Goal: Task Accomplishment & Management: Complete application form

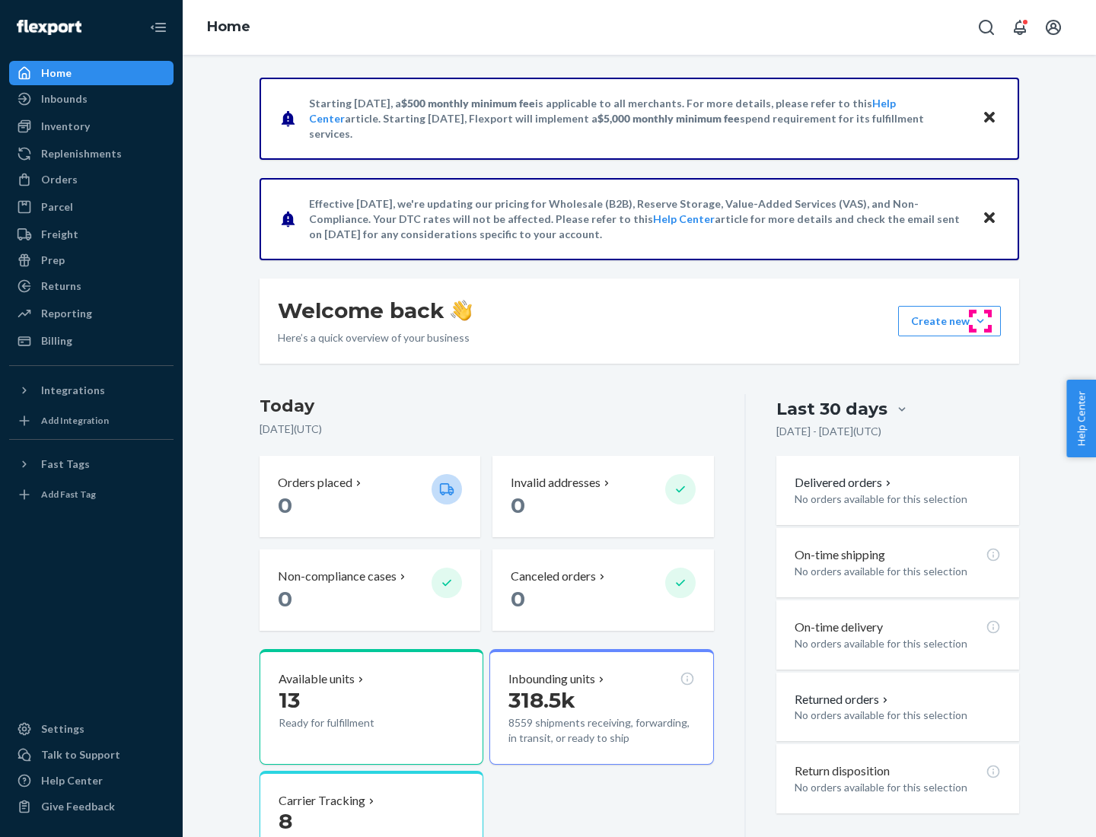
click at [981, 321] on button "Create new Create new inbound Create new order Create new product" at bounding box center [949, 321] width 103 height 30
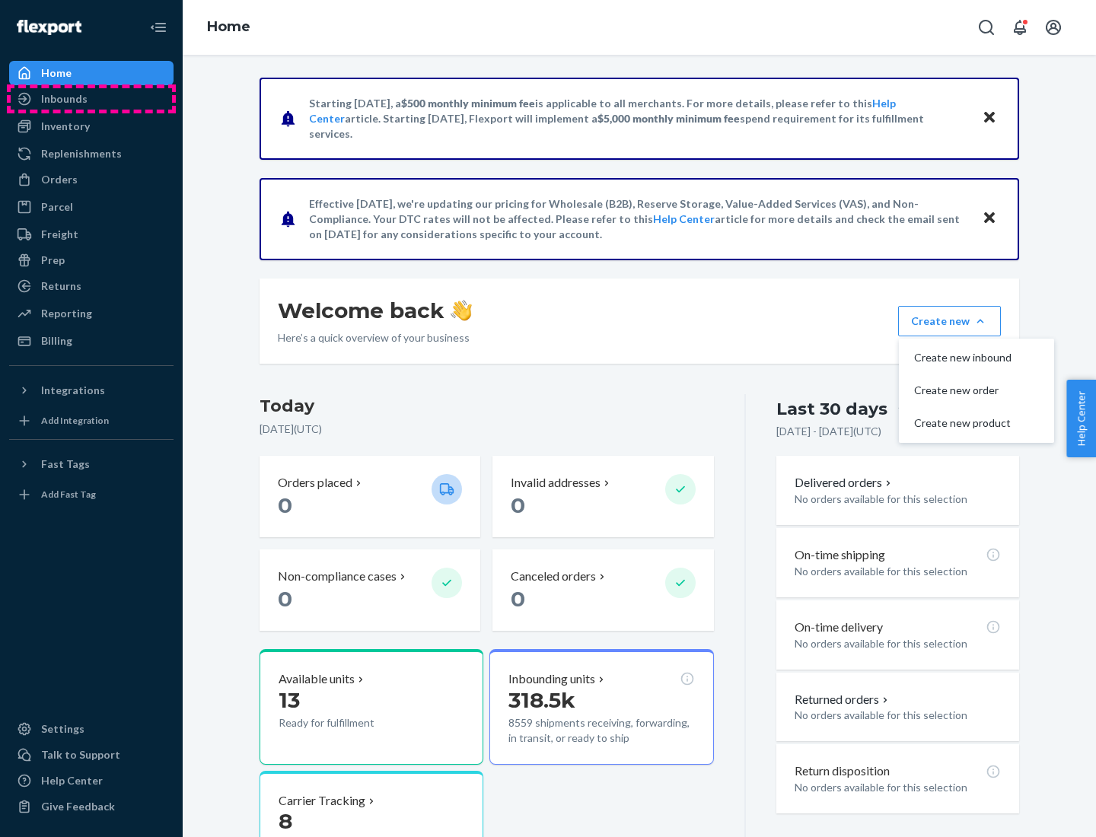
click at [91, 99] on div "Inbounds" at bounding box center [91, 98] width 161 height 21
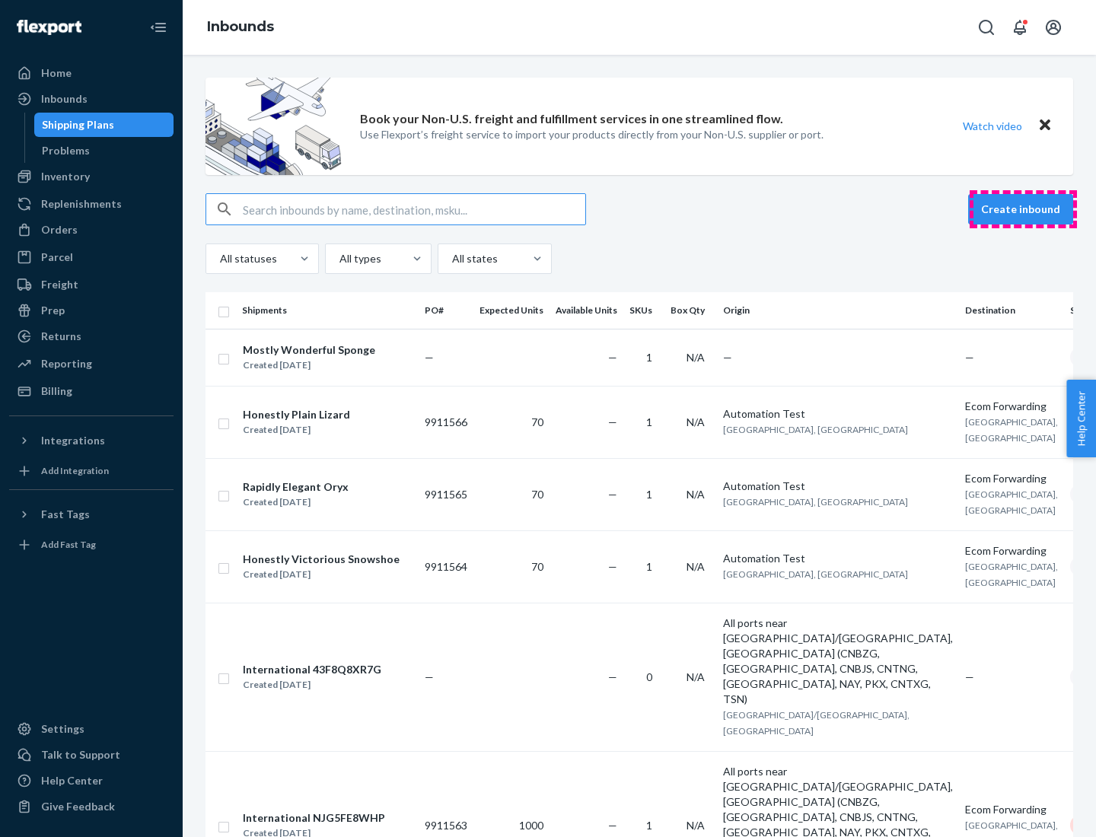
click at [1023, 209] on button "Create inbound" at bounding box center [1020, 209] width 105 height 30
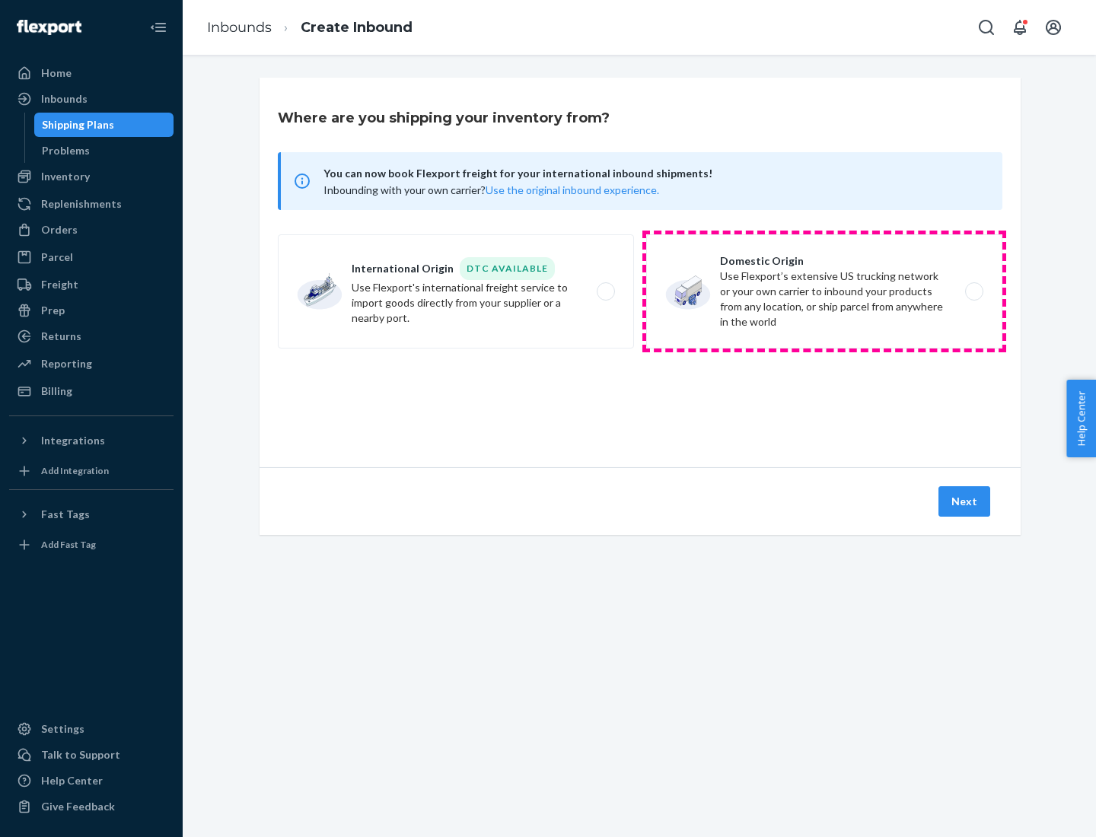
click at [824, 292] on label "Domestic Origin Use Flexport’s extensive US trucking network or your own carrie…" at bounding box center [824, 291] width 356 height 114
click at [974, 292] on input "Domestic Origin Use Flexport’s extensive US trucking network or your own carrie…" at bounding box center [979, 292] width 10 height 10
radio input "true"
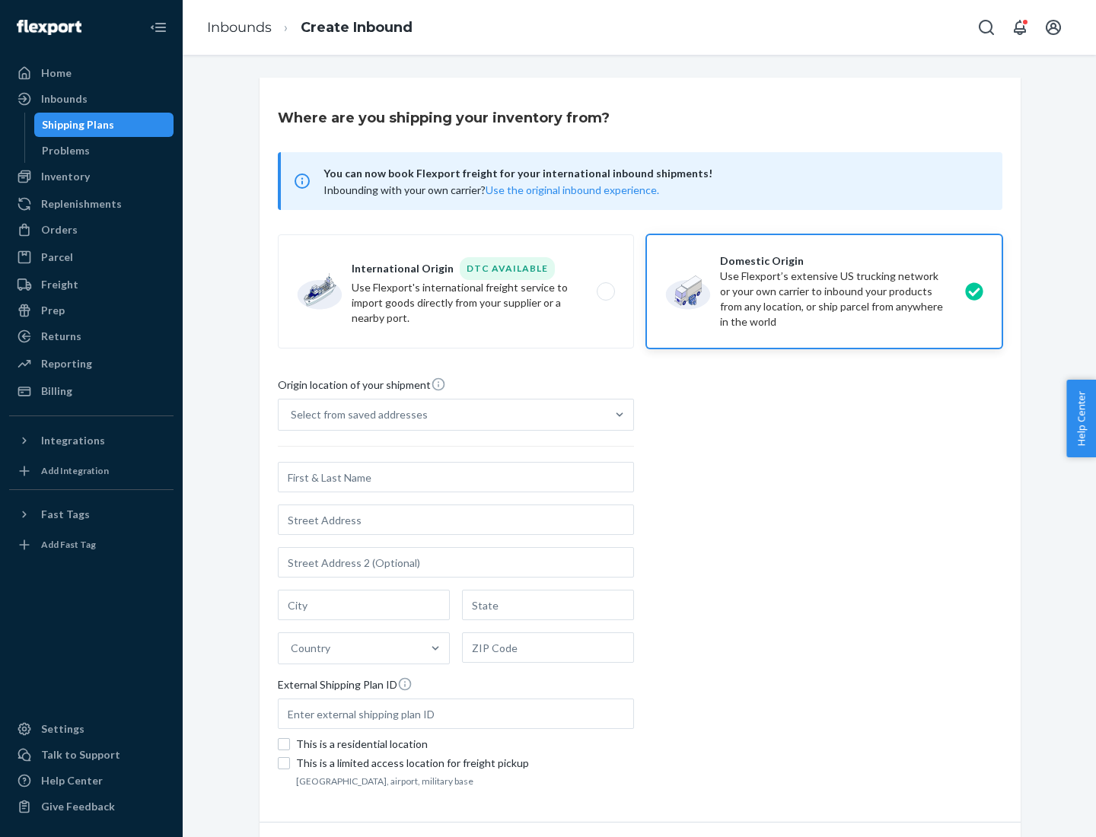
click at [442, 415] on div "Select from saved addresses" at bounding box center [442, 415] width 327 height 30
click at [292, 415] on input "Select from saved addresses" at bounding box center [292, 414] width 2 height 15
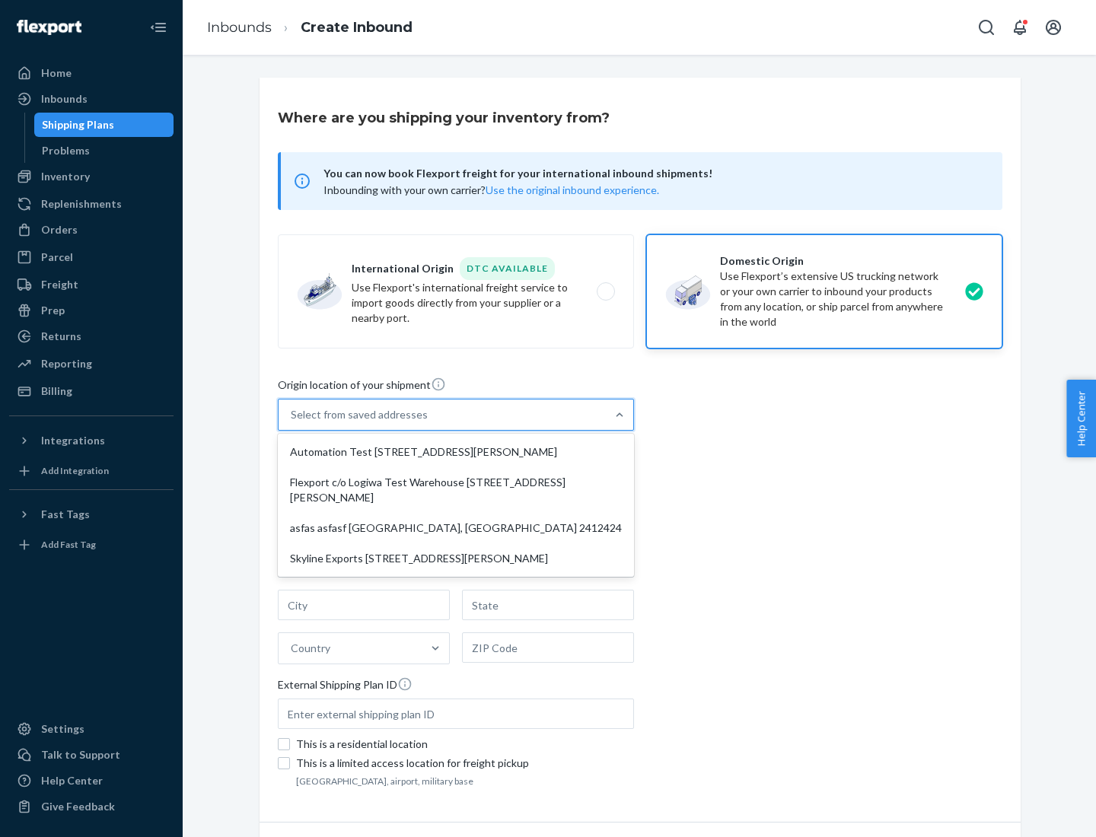
scroll to position [6, 0]
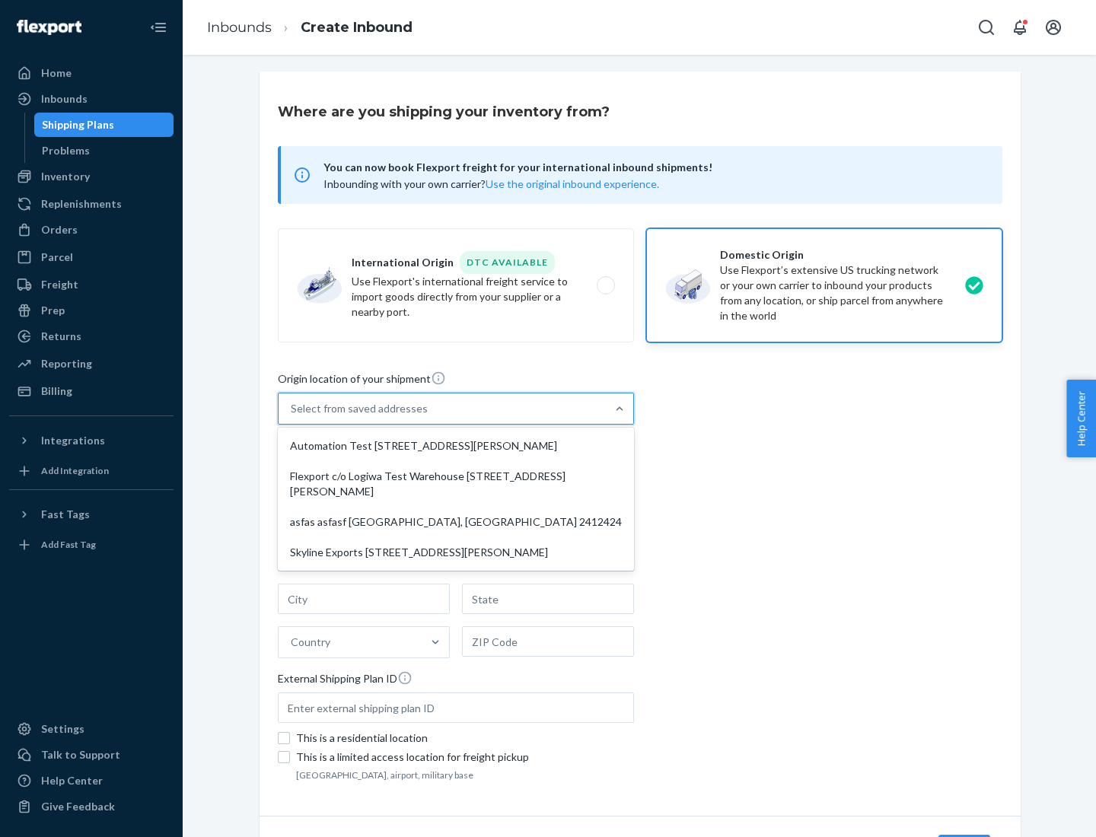
click at [456, 446] on div "Automation Test [STREET_ADDRESS][PERSON_NAME]" at bounding box center [456, 446] width 350 height 30
click at [292, 416] on input "option Automation Test [STREET_ADDRESS][PERSON_NAME] focused, 1 of 4. 4 results…" at bounding box center [292, 408] width 2 height 15
type input "Automation Test"
type input "9th Floor"
type input "[GEOGRAPHIC_DATA]"
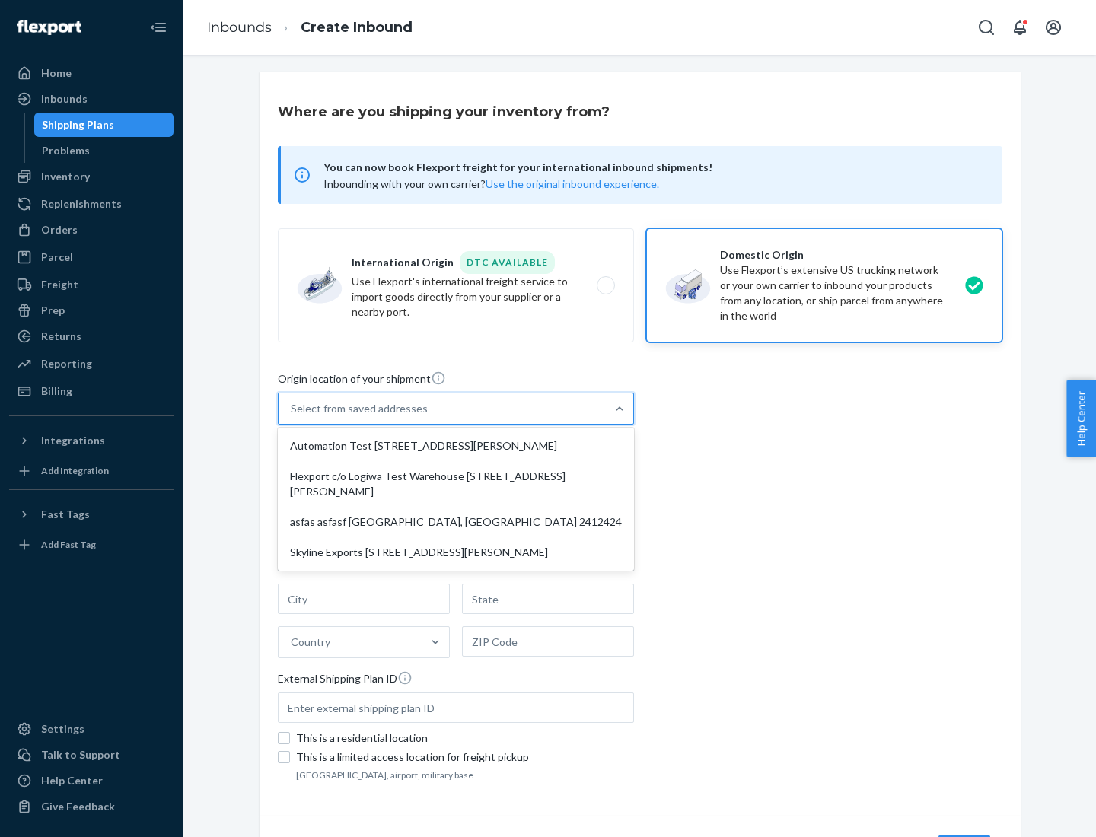
type input "CA"
type input "94104"
type input "[STREET_ADDRESS][PERSON_NAME]"
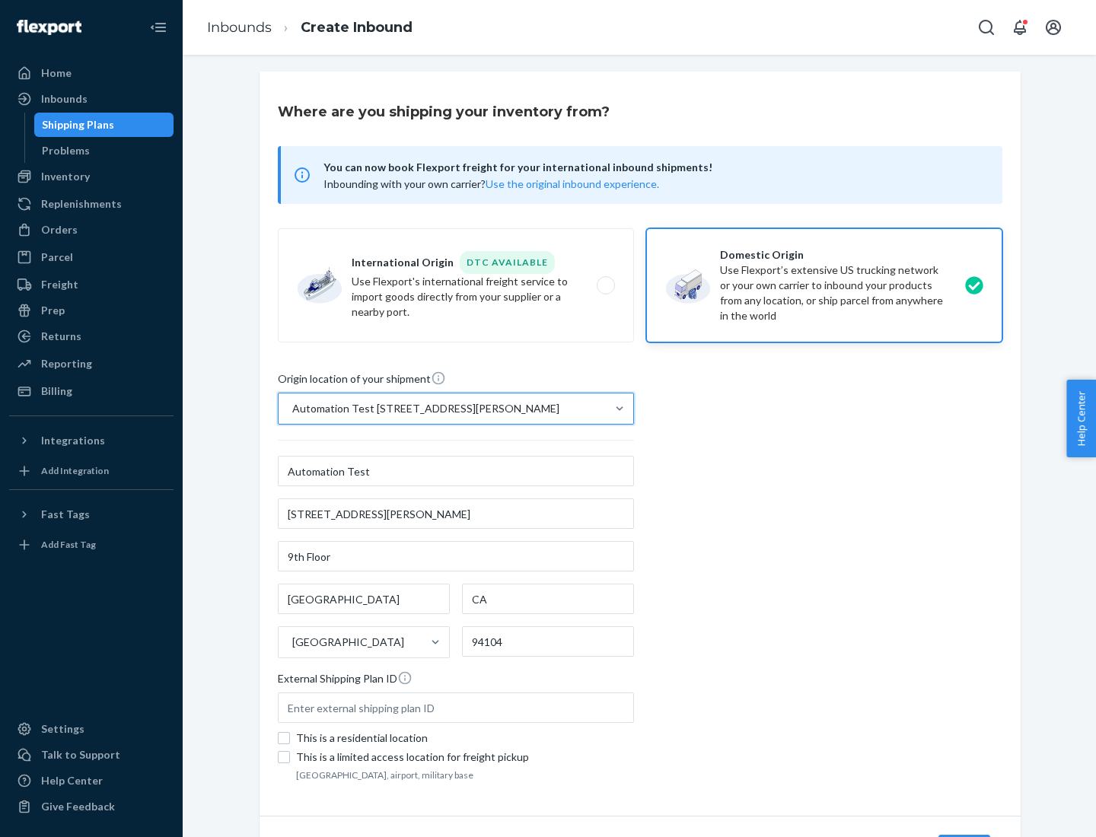
scroll to position [89, 0]
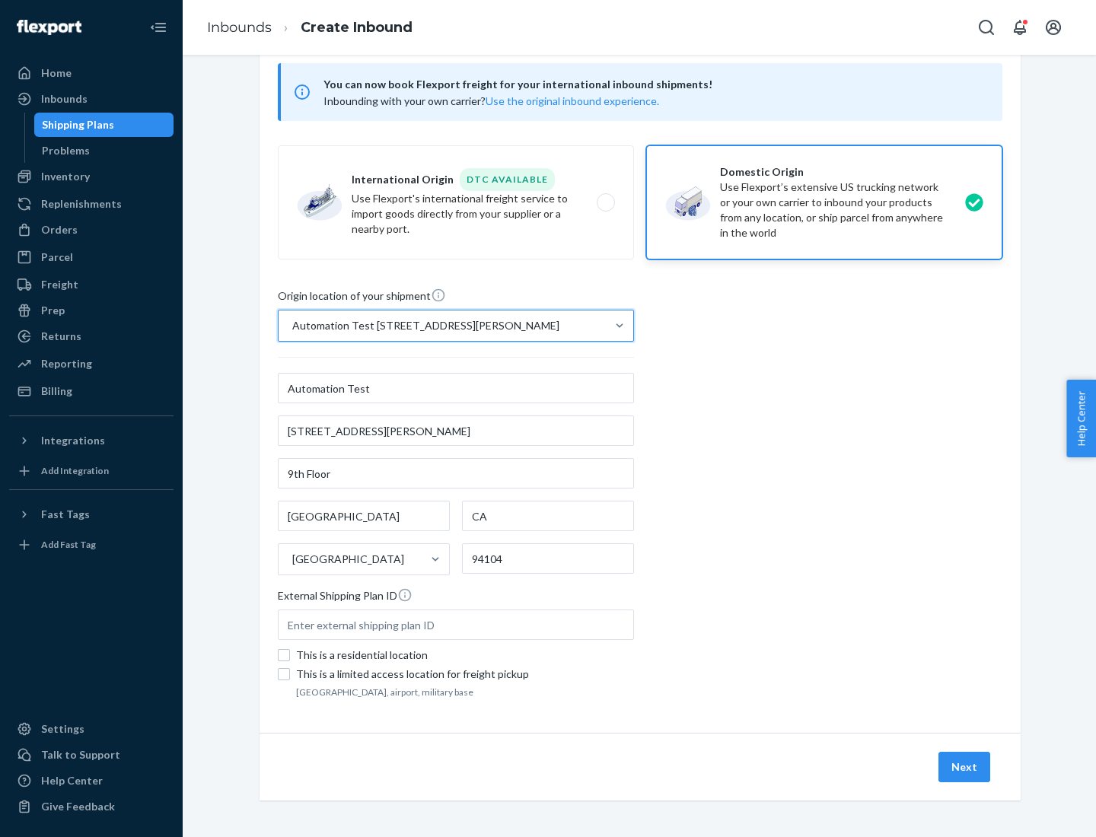
click at [965, 767] on button "Next" at bounding box center [965, 767] width 52 height 30
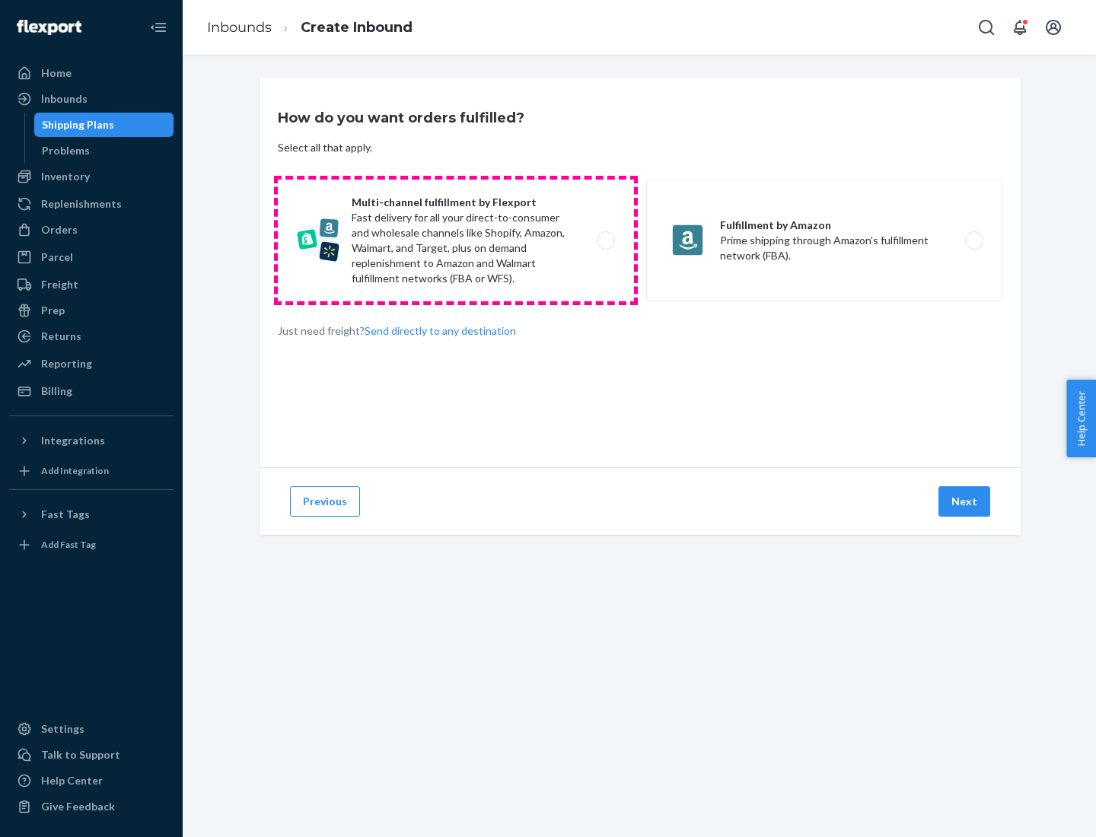
click at [456, 241] on label "Multi-channel fulfillment by Flexport Fast delivery for all your direct-to-cons…" at bounding box center [456, 241] width 356 height 122
click at [605, 241] on input "Multi-channel fulfillment by Flexport Fast delivery for all your direct-to-cons…" at bounding box center [610, 241] width 10 height 10
radio input "true"
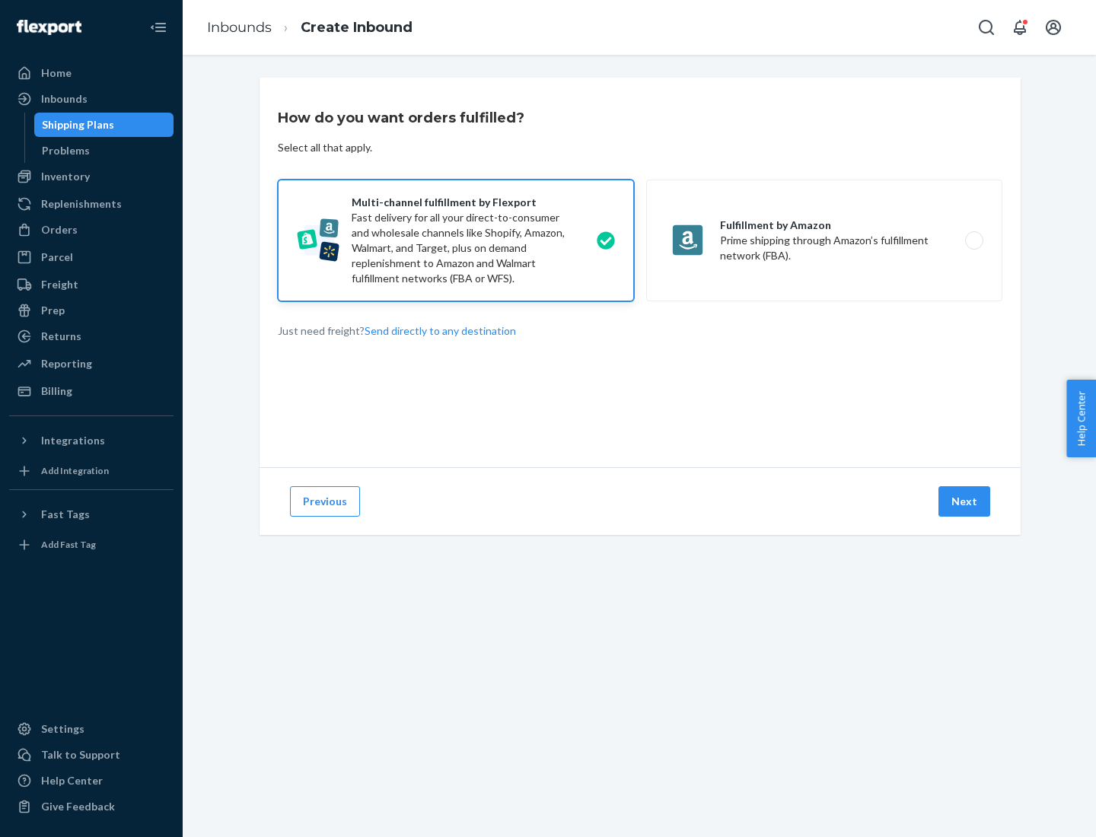
click at [965, 502] on button "Next" at bounding box center [965, 501] width 52 height 30
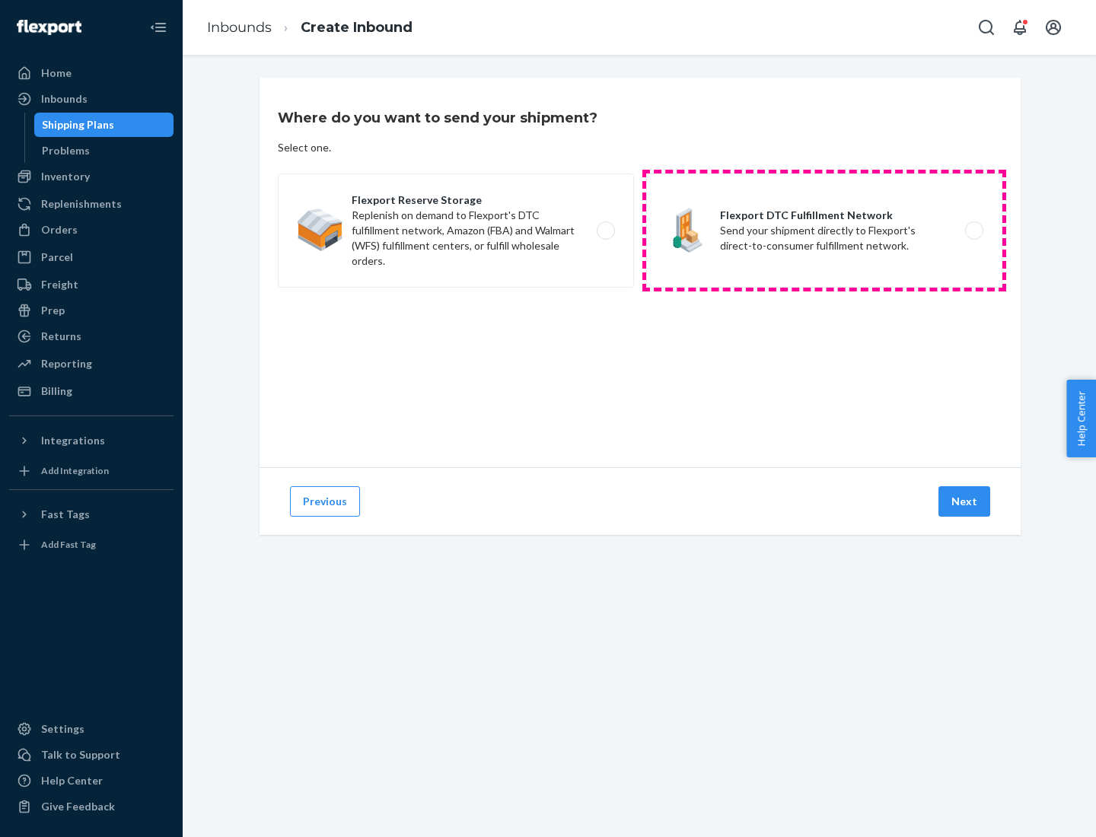
click at [824, 231] on label "Flexport DTC Fulfillment Network Send your shipment directly to Flexport's dire…" at bounding box center [824, 231] width 356 height 114
click at [974, 231] on input "Flexport DTC Fulfillment Network Send your shipment directly to Flexport's dire…" at bounding box center [979, 231] width 10 height 10
radio input "true"
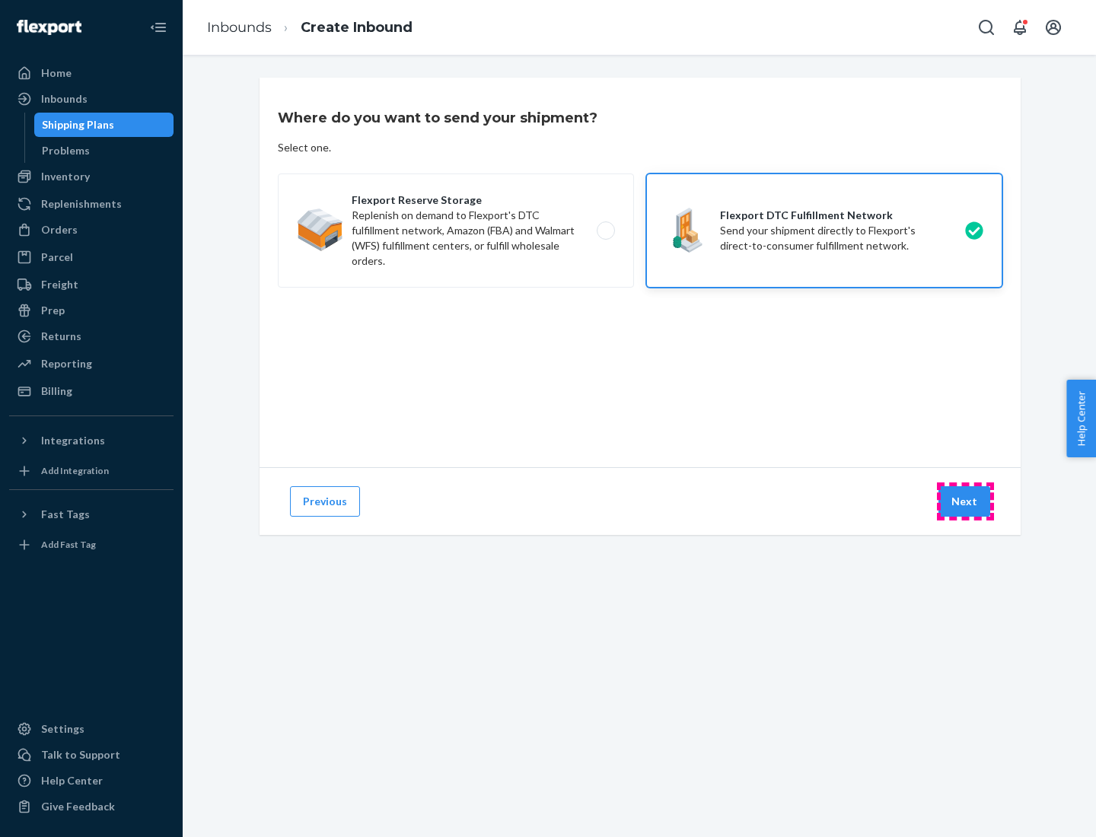
click at [965, 502] on button "Next" at bounding box center [965, 501] width 52 height 30
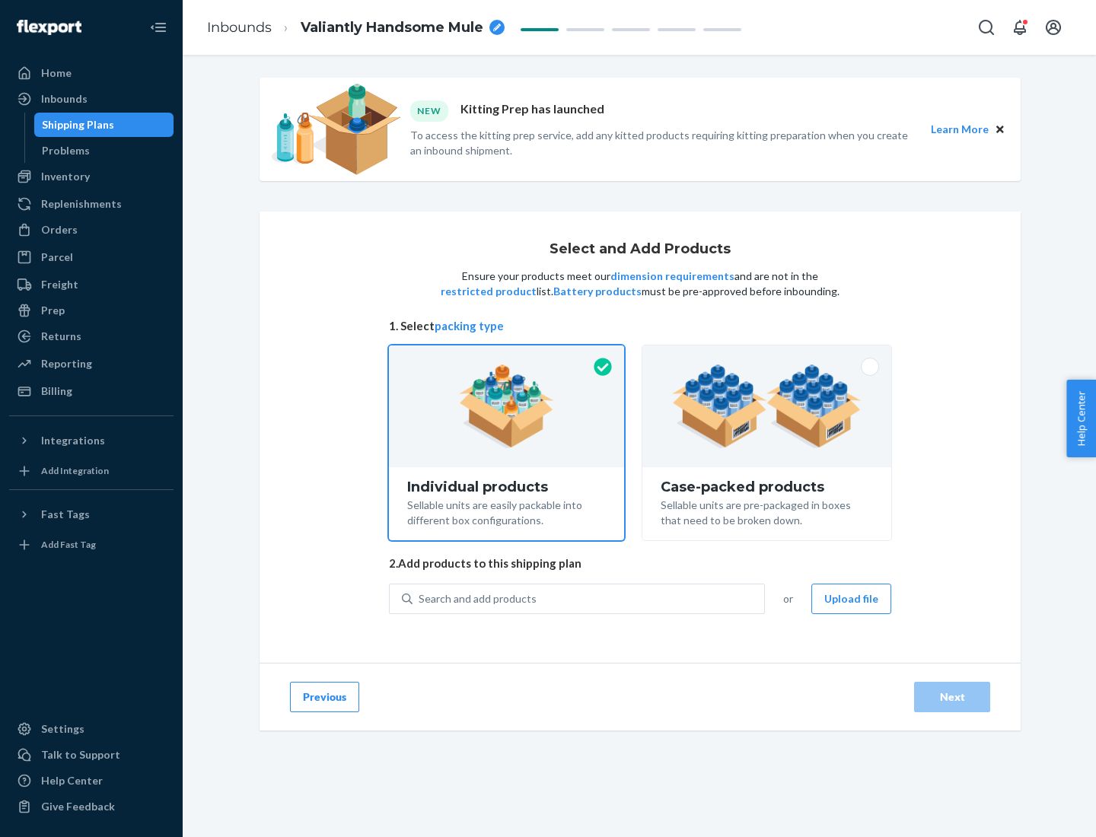
click at [767, 407] on img at bounding box center [767, 407] width 190 height 84
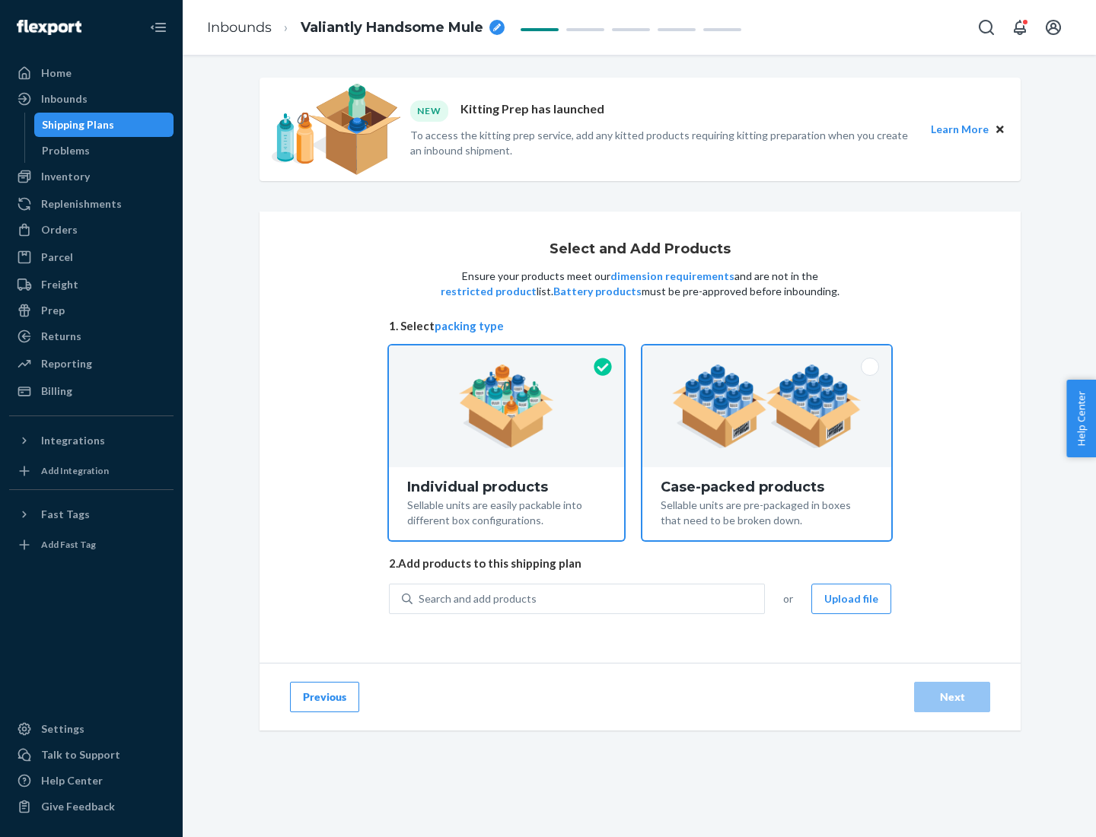
click at [767, 356] on input "Case-packed products Sellable units are pre-packaged in boxes that need to be b…" at bounding box center [767, 351] width 10 height 10
radio input "true"
radio input "false"
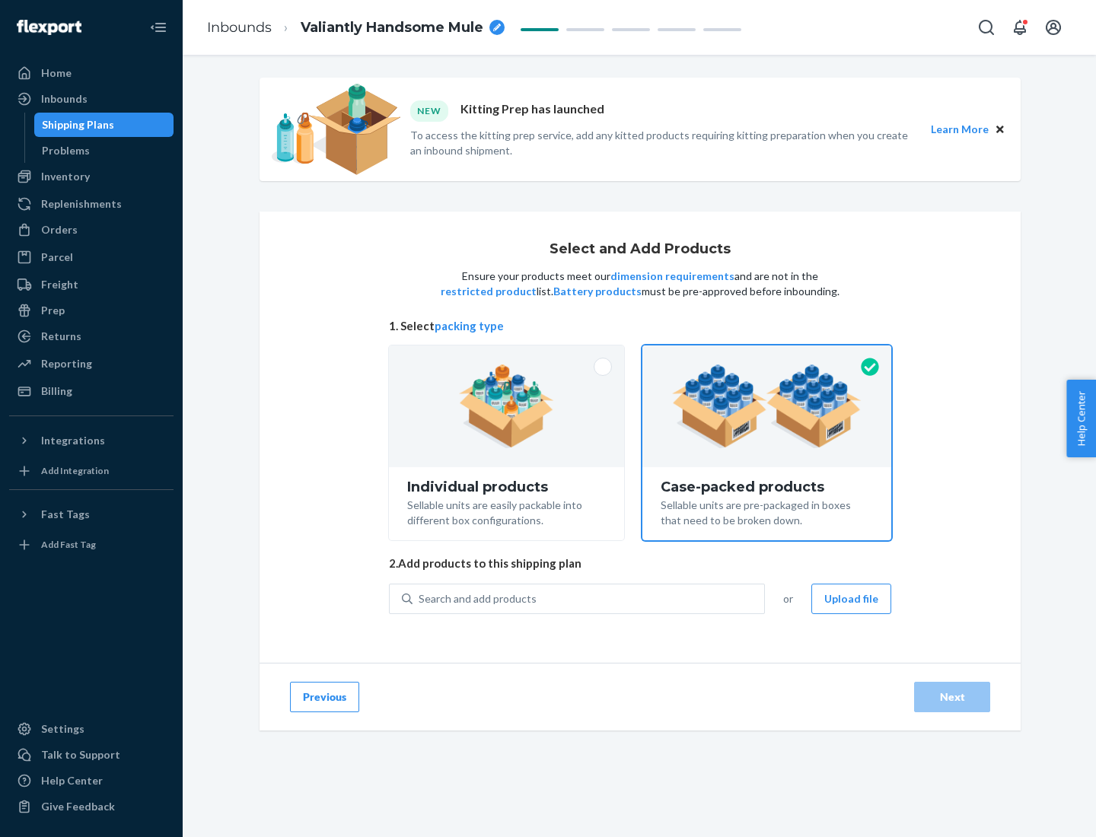
click at [589, 598] on div "Search and add products" at bounding box center [589, 598] width 352 height 27
click at [420, 598] on input "Search and add products" at bounding box center [420, 599] width 2 height 15
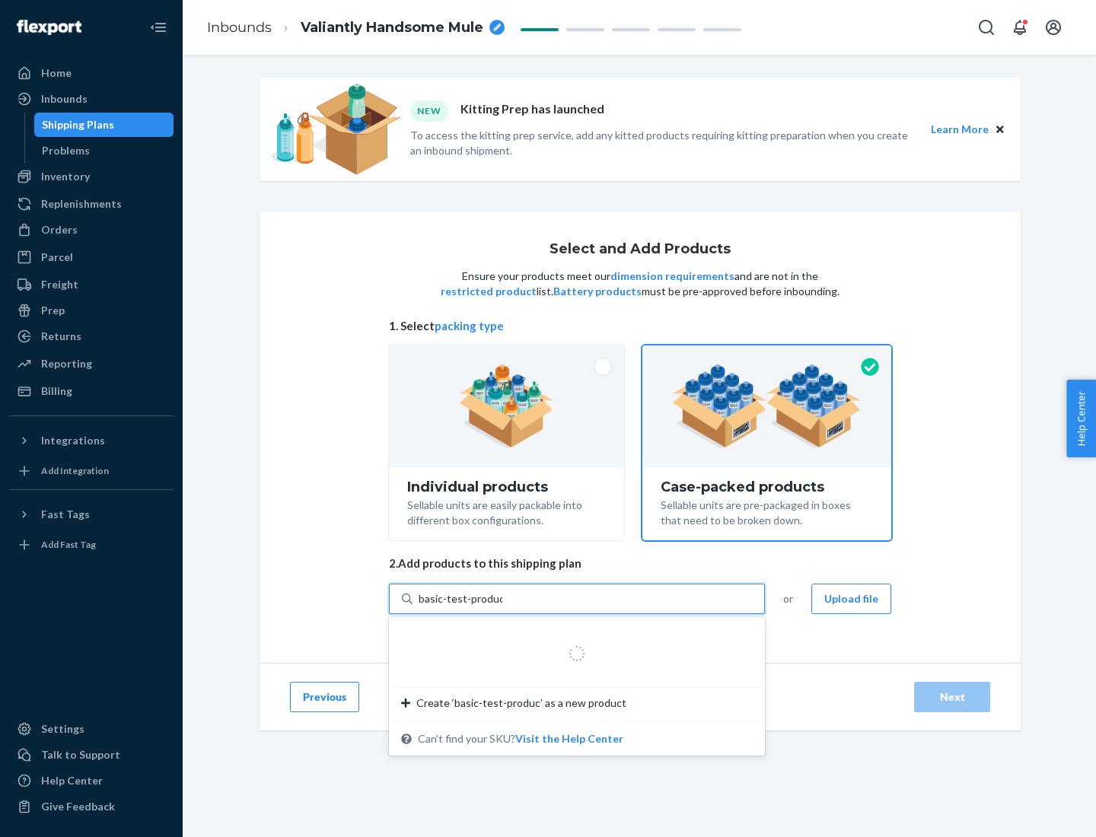
type input "basic-test-product-1"
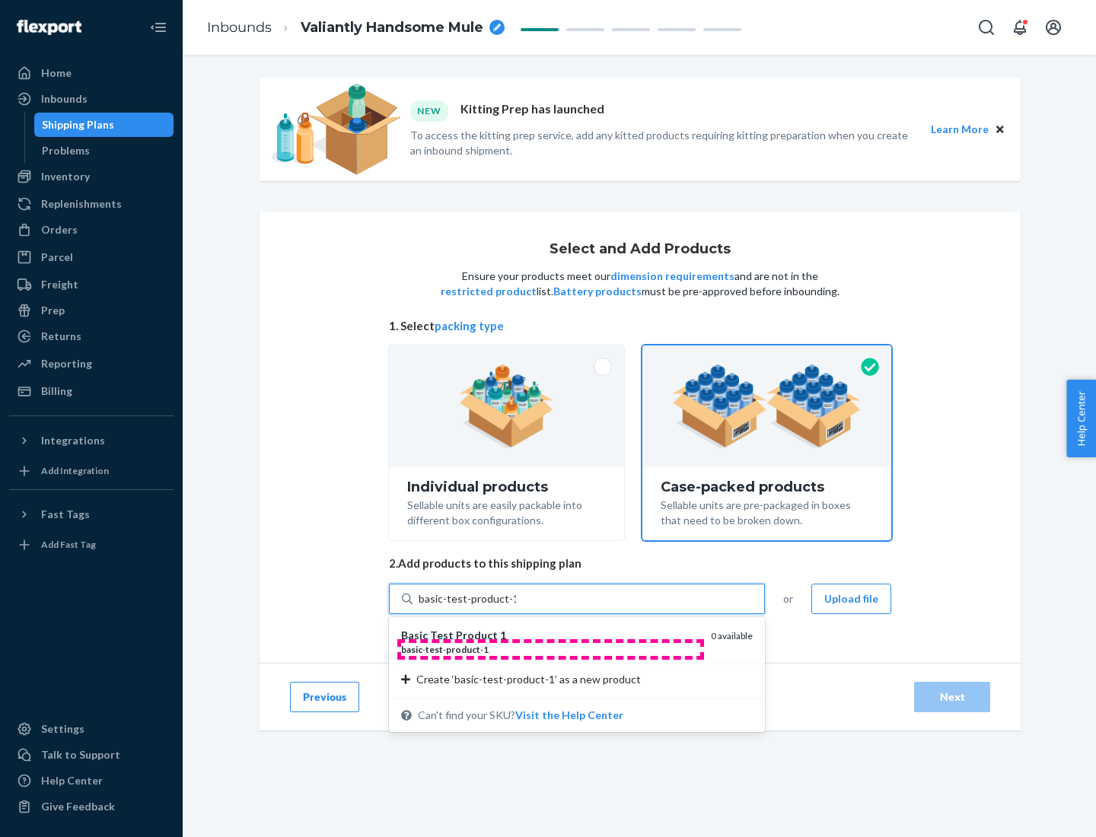
click at [550, 649] on div "basic - test - product - 1" at bounding box center [550, 649] width 298 height 13
click at [516, 607] on input "basic-test-product-1" at bounding box center [467, 599] width 97 height 15
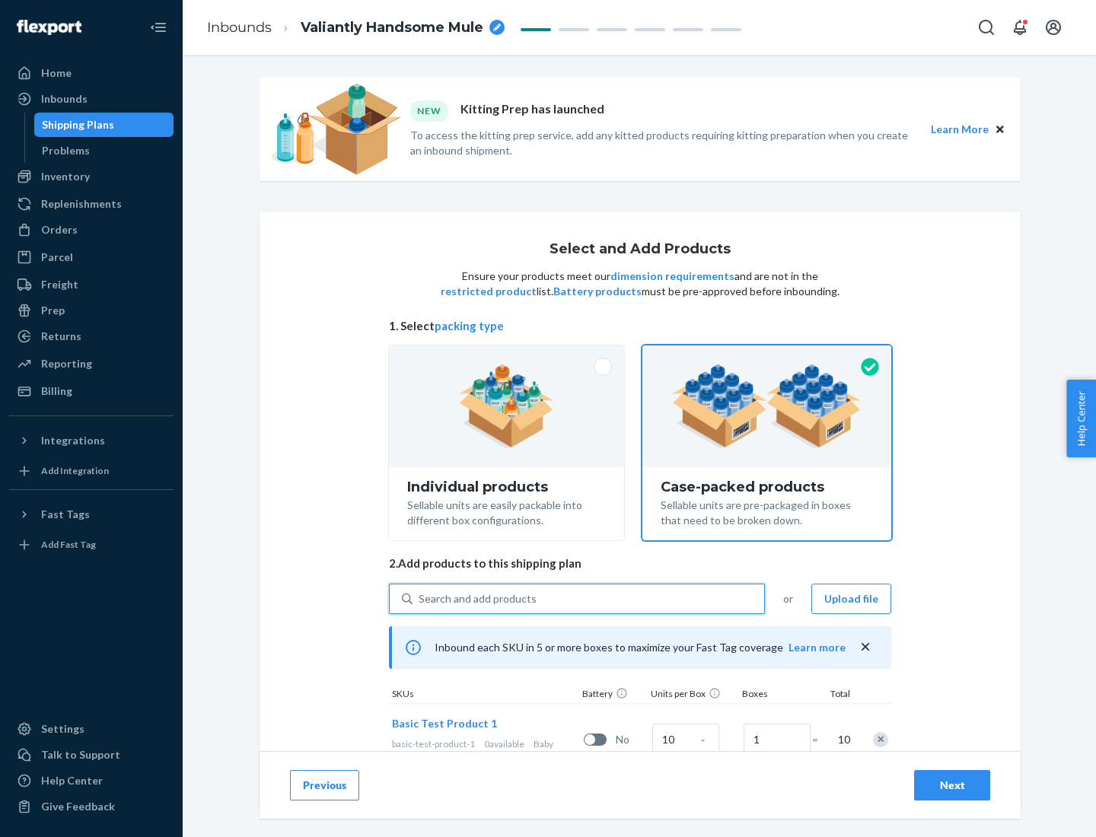
scroll to position [55, 0]
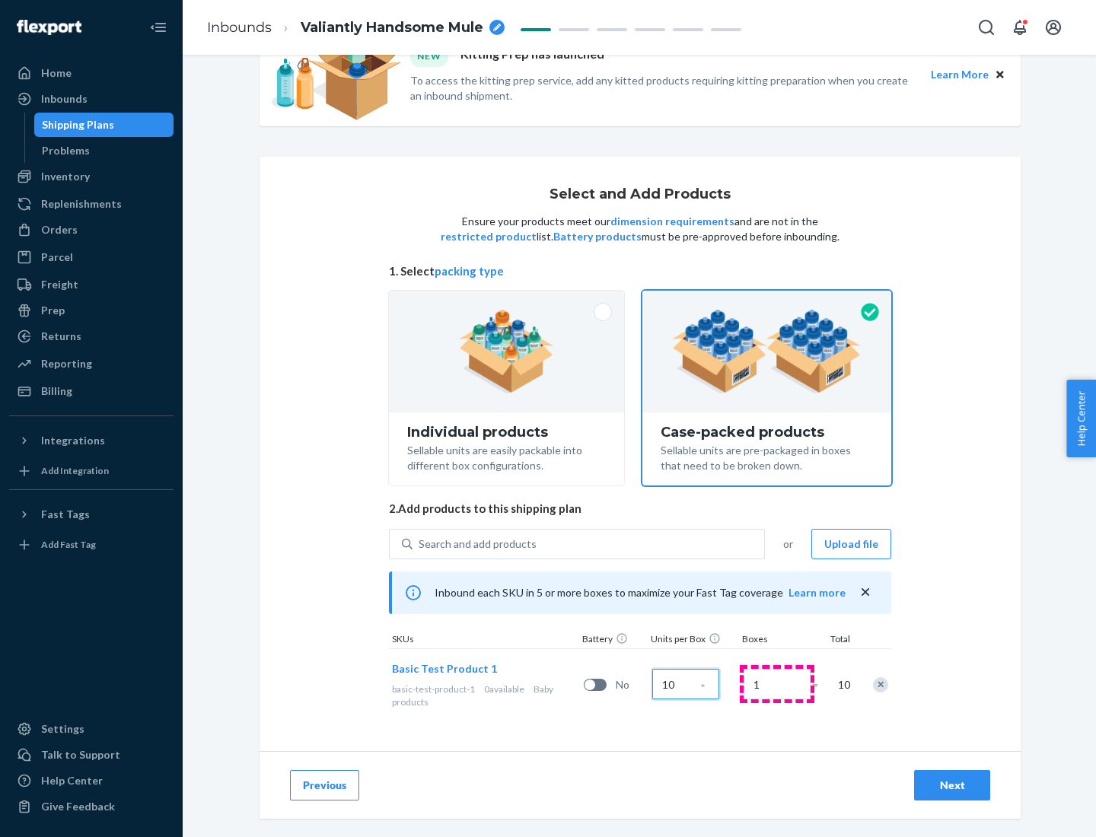
type input "10"
type input "7"
click at [952, 786] on div "Next" at bounding box center [952, 785] width 50 height 15
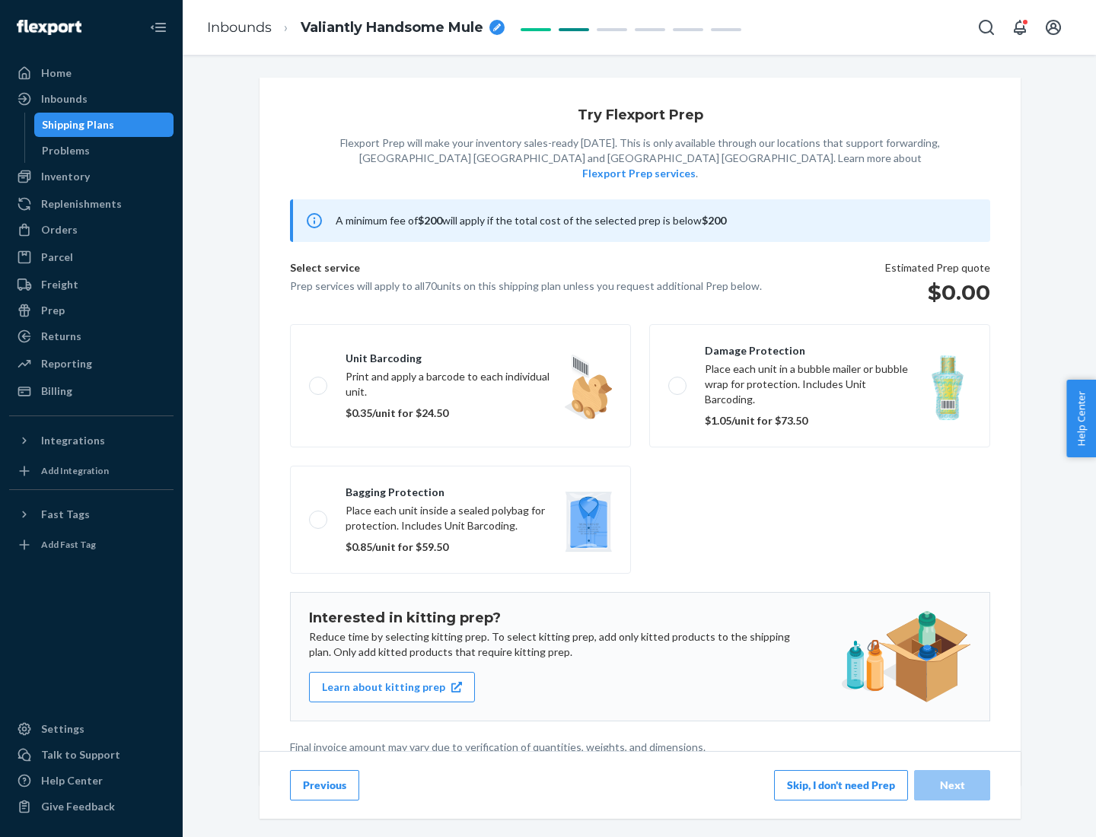
scroll to position [4, 0]
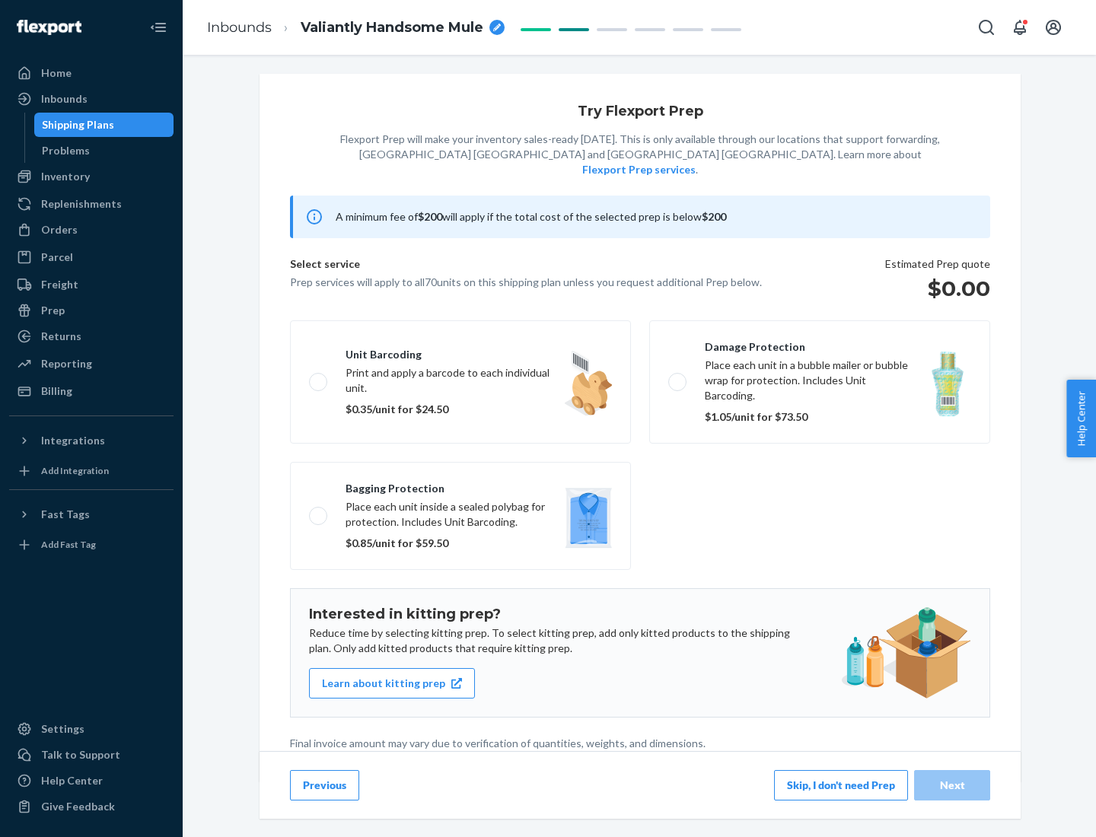
click at [841, 785] on button "Skip, I don't need Prep" at bounding box center [841, 785] width 134 height 30
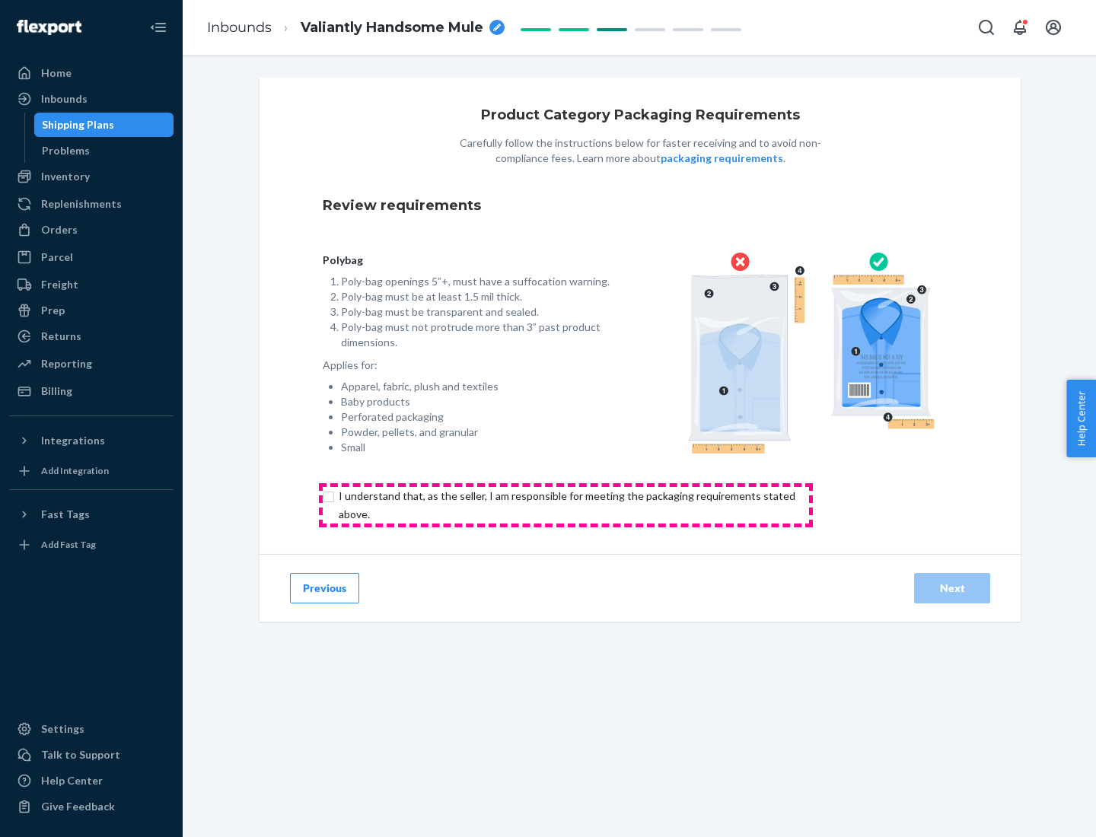
click at [566, 505] on input "checkbox" at bounding box center [576, 505] width 506 height 37
checkbox input "true"
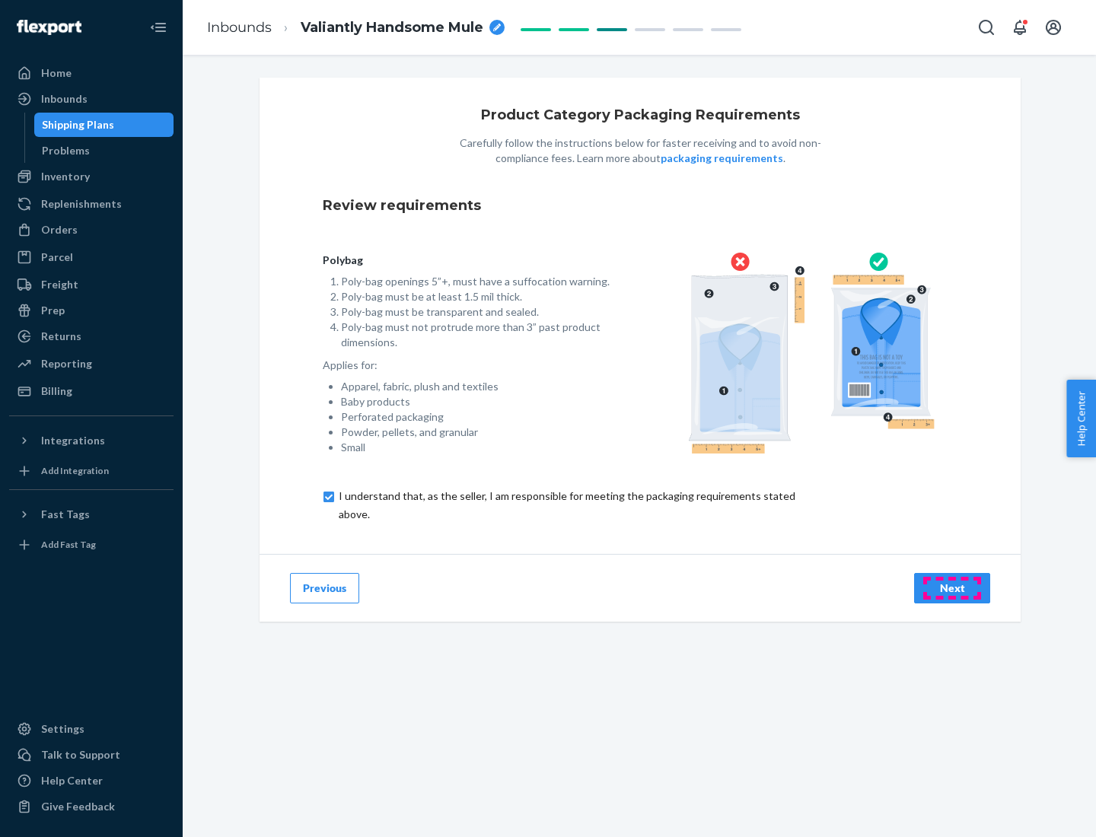
click at [952, 588] on div "Next" at bounding box center [952, 588] width 50 height 15
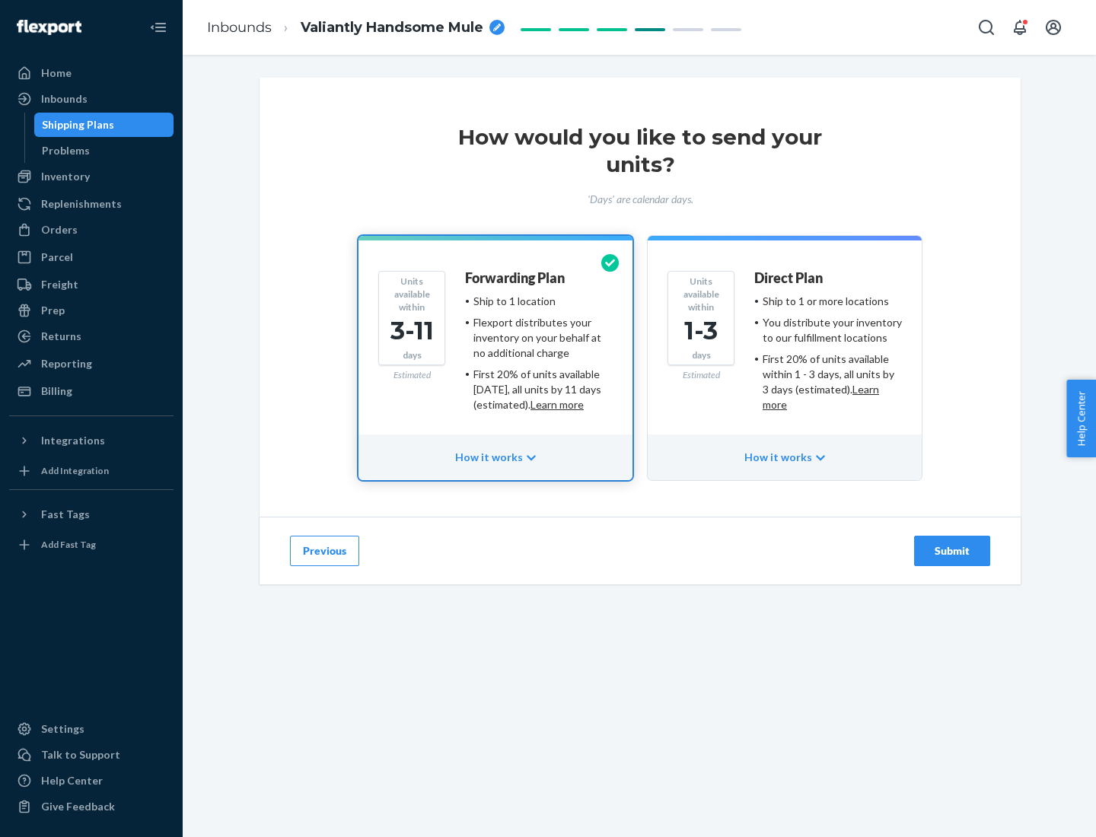
click at [785, 347] on ul "Ship to 1 or more locations You distribute your inventory to our fulfillment lo…" at bounding box center [828, 353] width 148 height 119
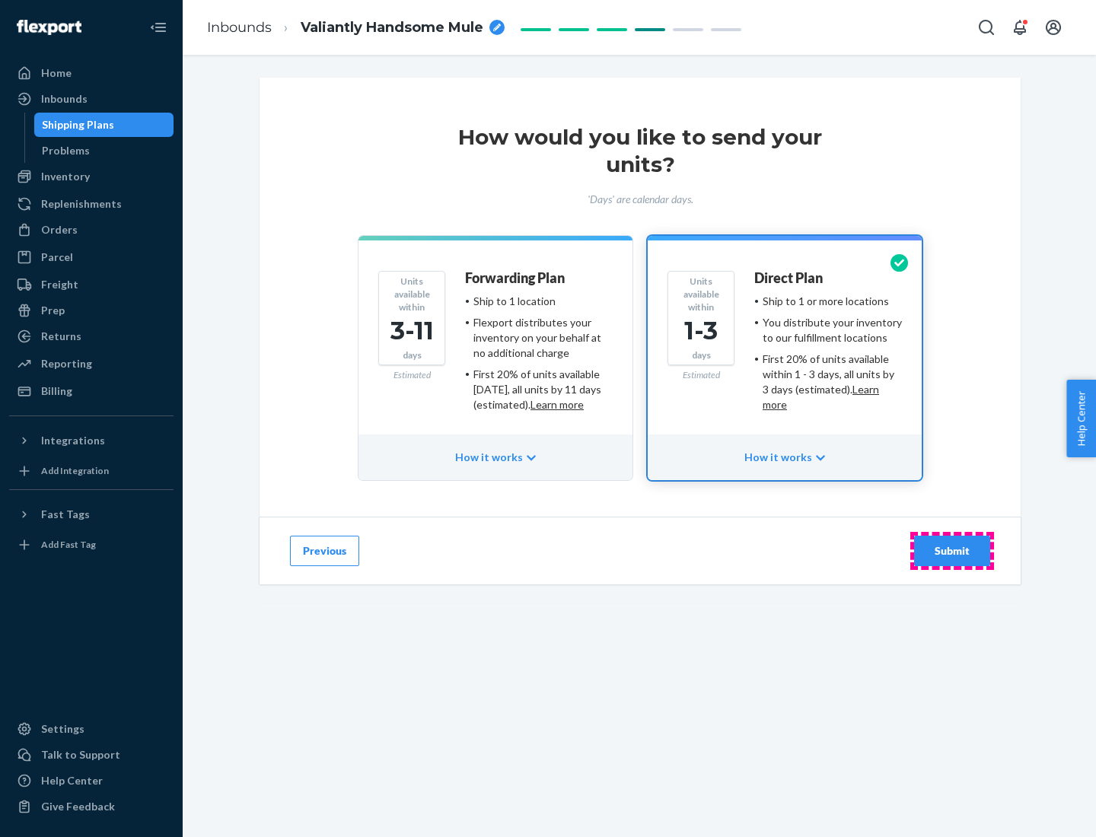
click at [952, 551] on div "Submit" at bounding box center [952, 551] width 50 height 15
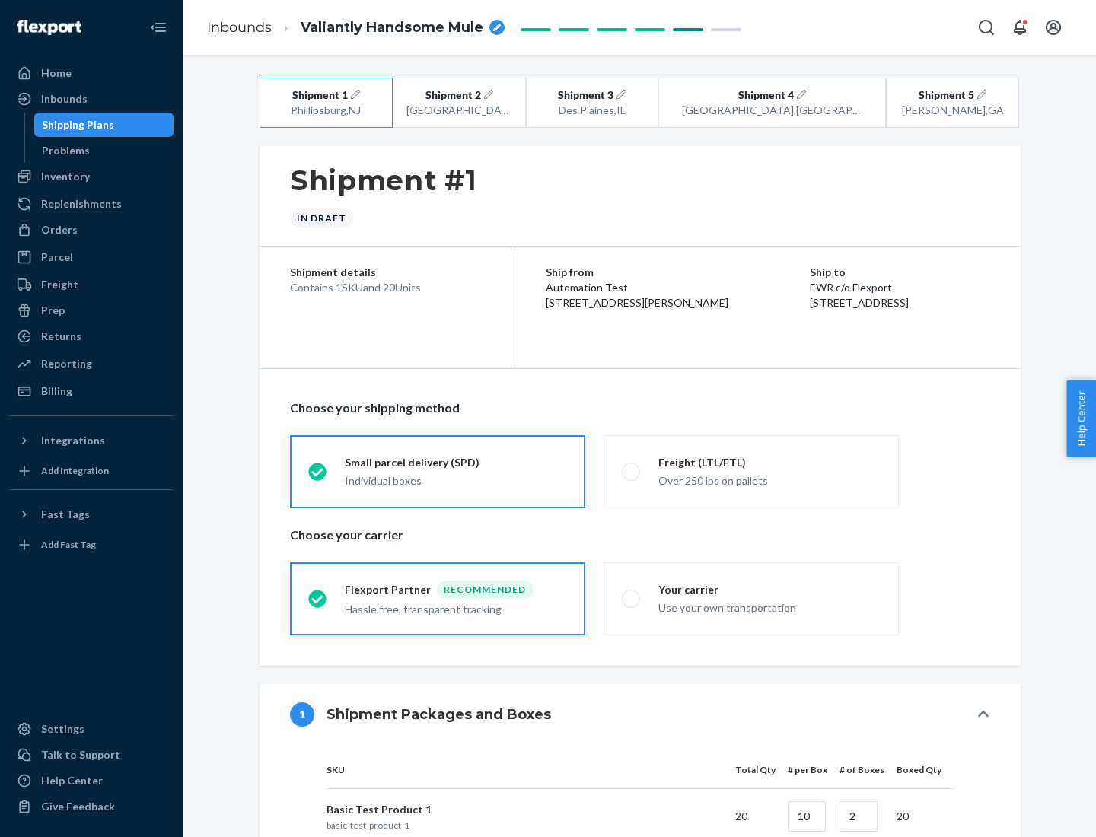
radio input "true"
radio input "false"
radio input "true"
radio input "false"
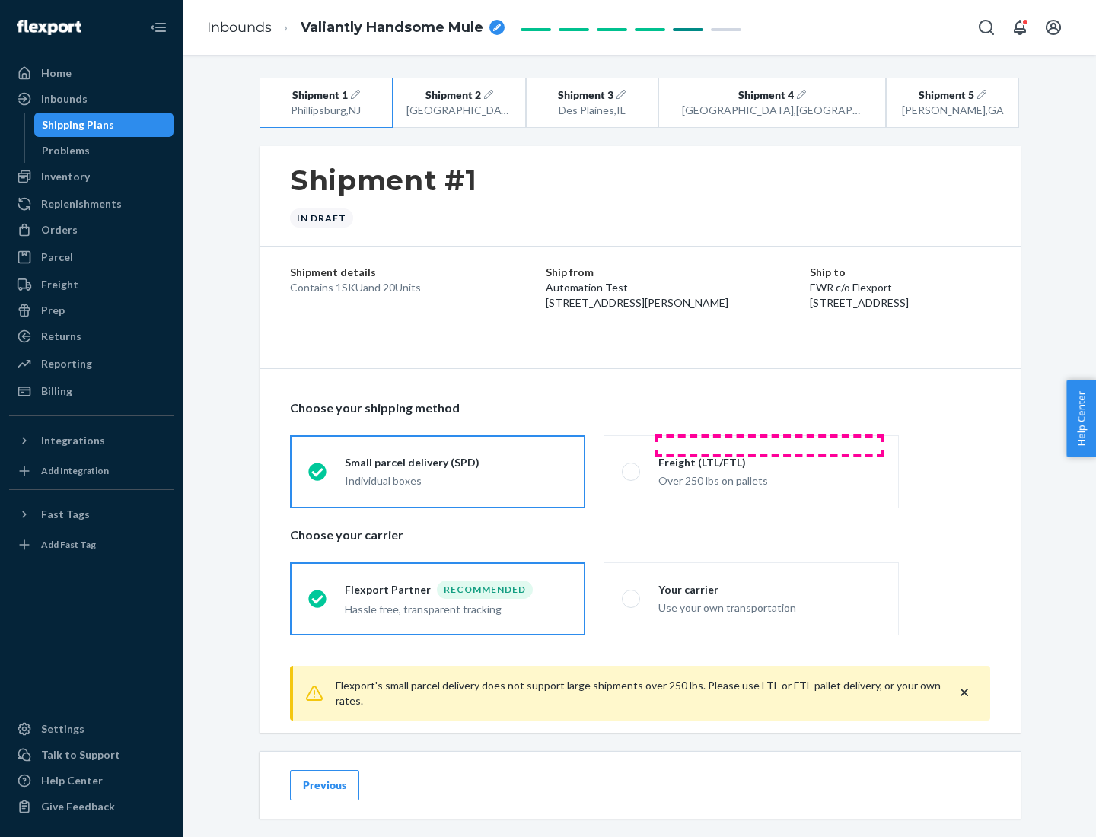
scroll to position [17, 0]
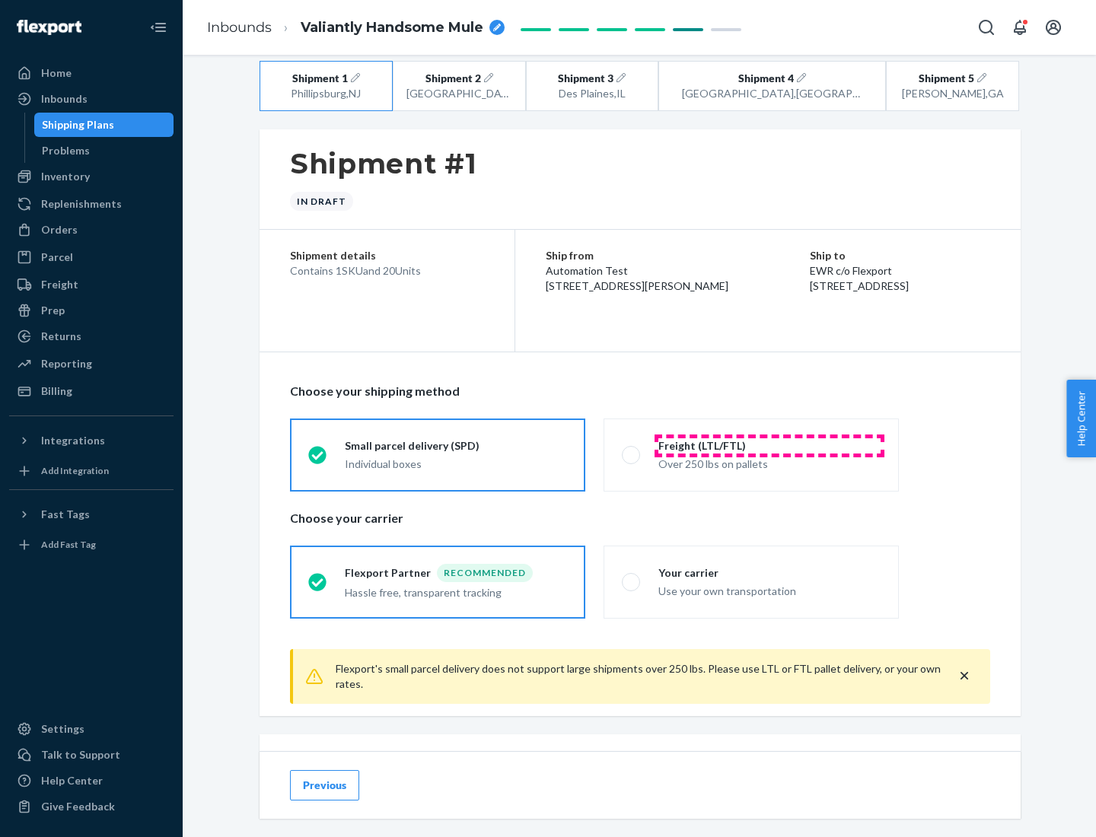
click at [770, 445] on div "Freight (LTL/FTL)" at bounding box center [770, 446] width 222 height 15
click at [632, 450] on input "Freight (LTL/FTL) Over 250 lbs on pallets" at bounding box center [627, 455] width 10 height 10
radio input "true"
radio input "false"
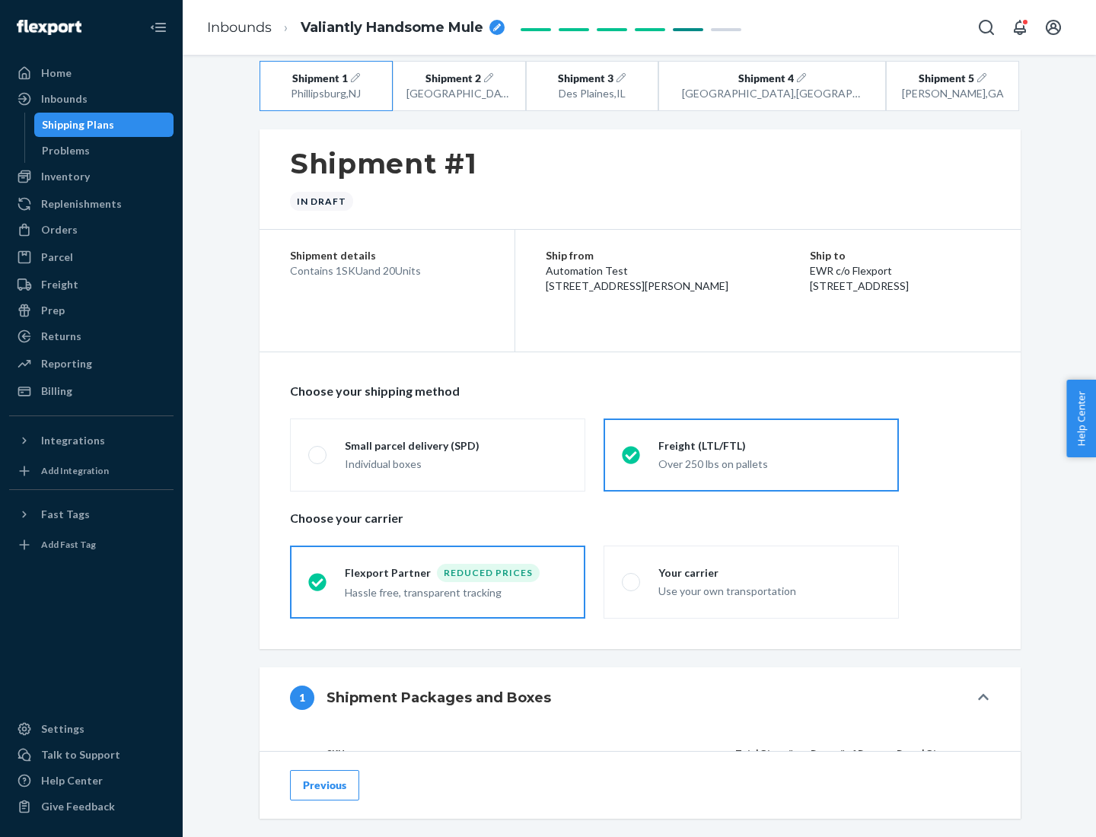
scroll to position [144, 0]
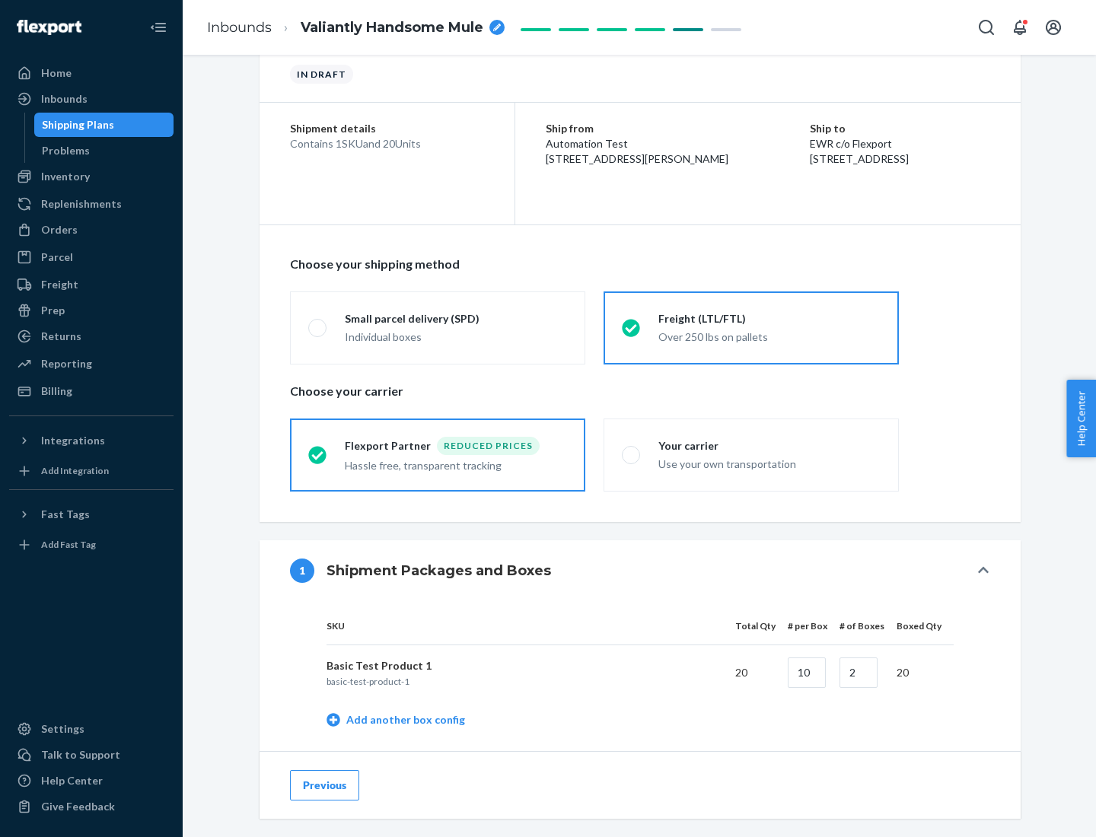
click at [770, 445] on div "Your carrier" at bounding box center [770, 446] width 222 height 15
click at [632, 450] on input "Your carrier Use your own transportation" at bounding box center [627, 455] width 10 height 10
radio input "true"
radio input "false"
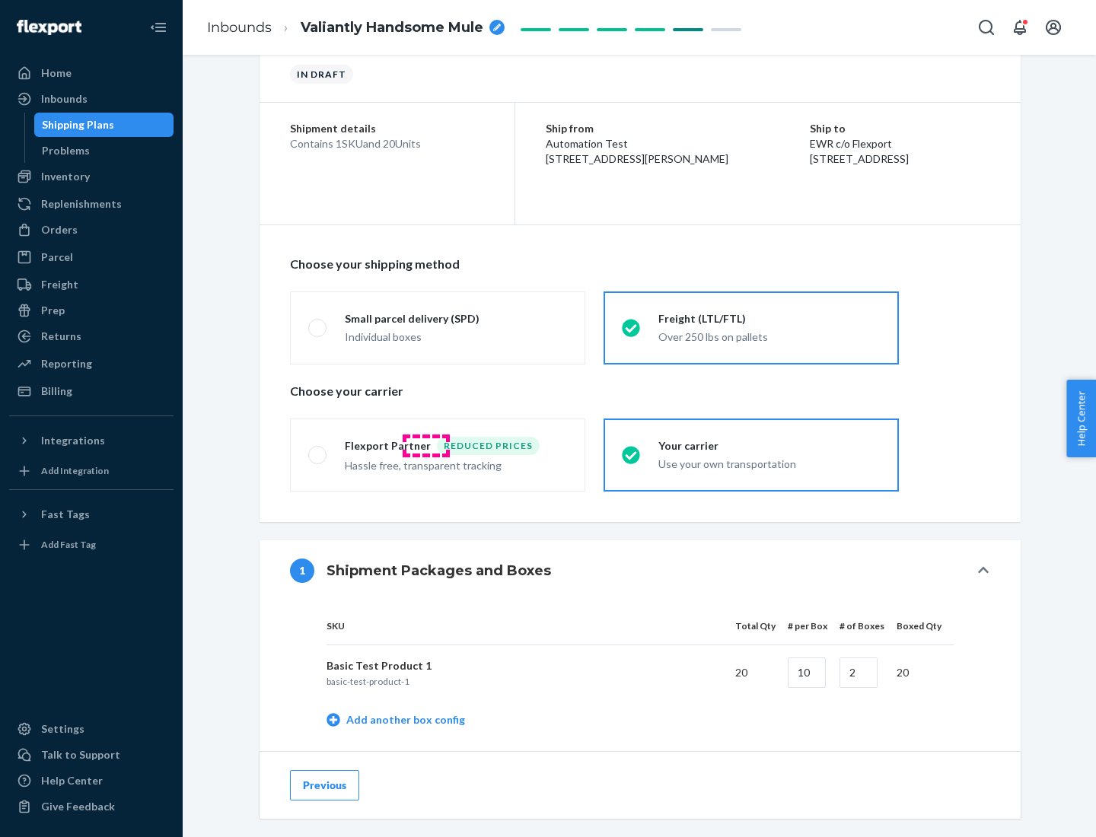
scroll to position [481, 0]
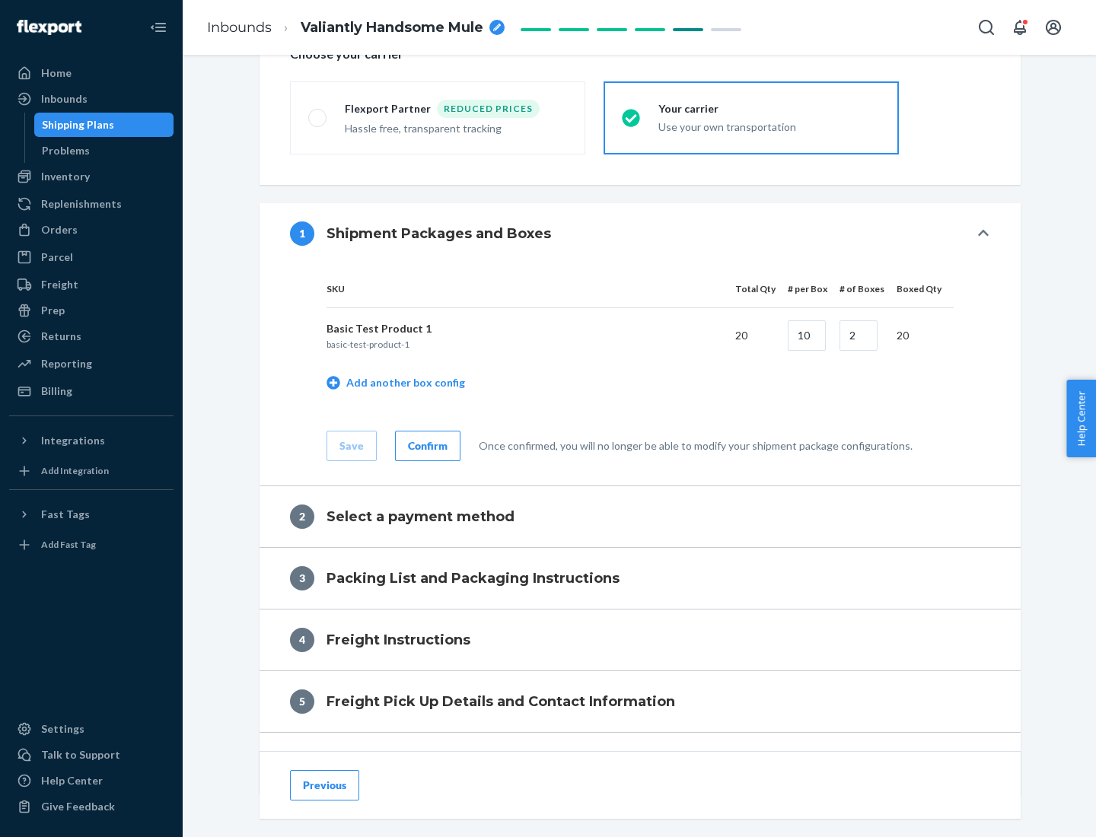
click at [426, 445] on div "Confirm" at bounding box center [428, 446] width 40 height 15
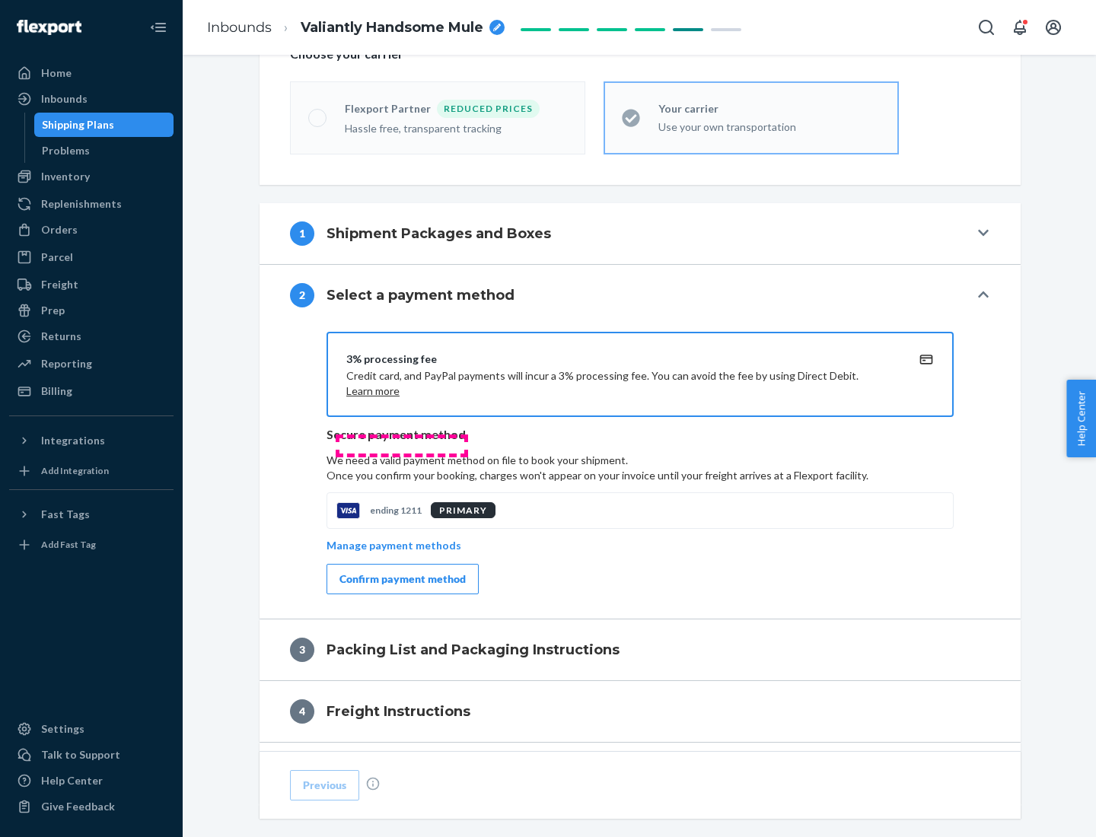
scroll to position [614, 0]
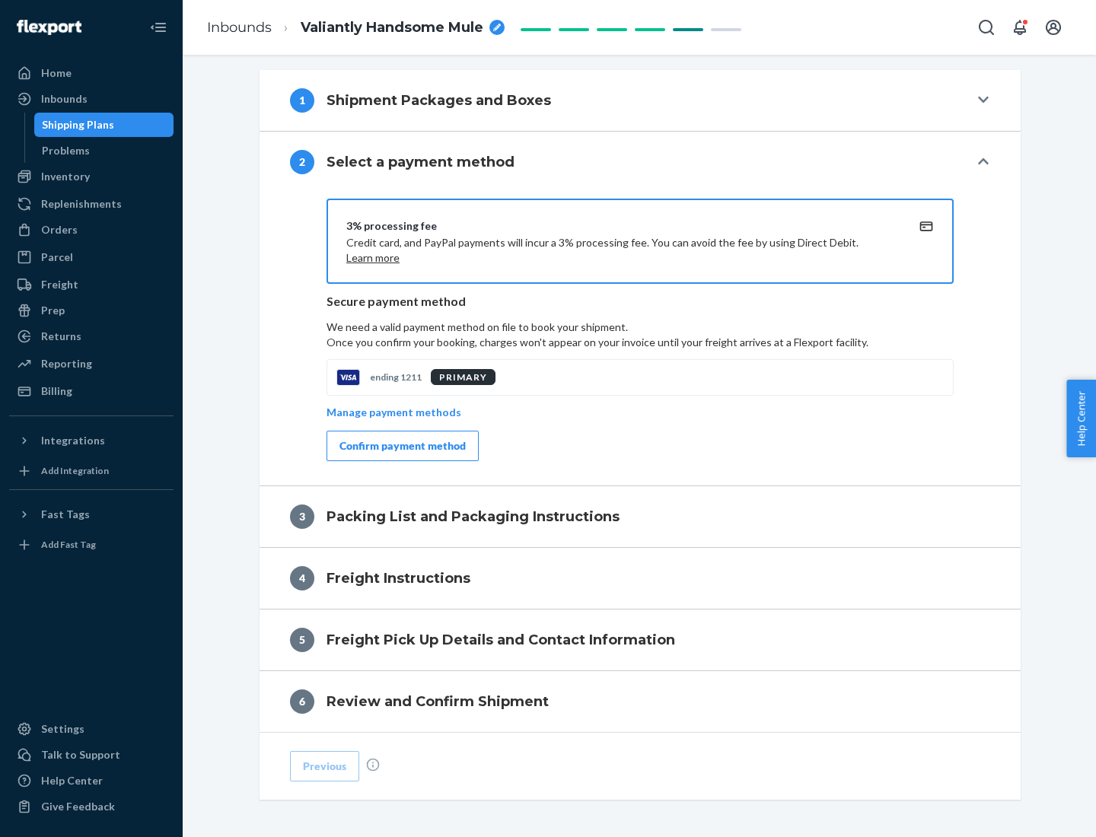
click at [401, 446] on div "Confirm payment method" at bounding box center [403, 446] width 126 height 15
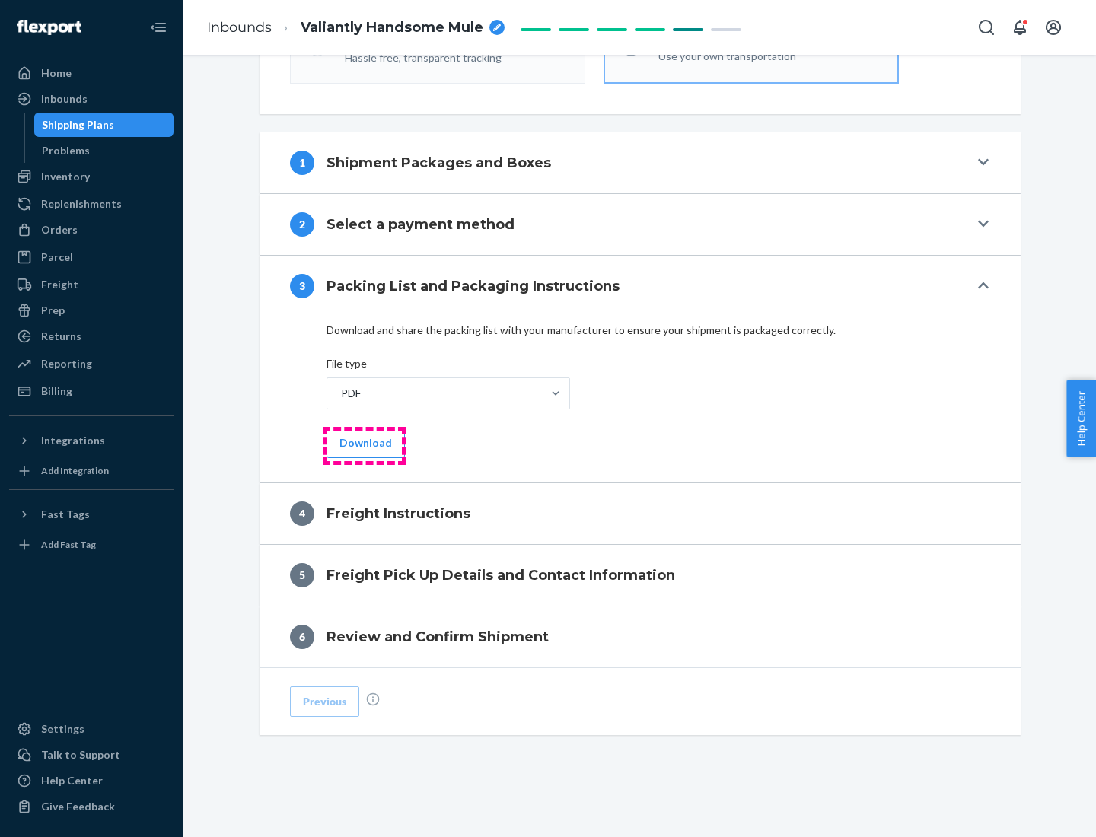
scroll to position [549, 0]
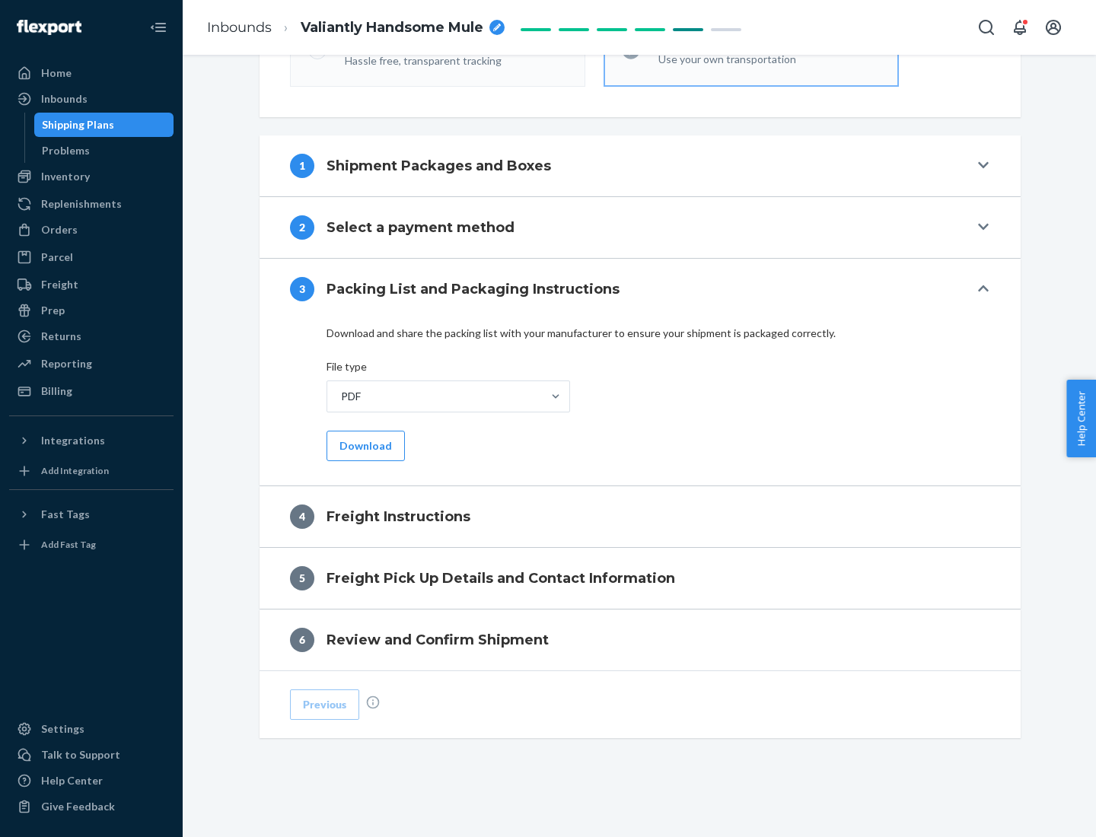
click at [364, 445] on button "Download" at bounding box center [366, 446] width 78 height 30
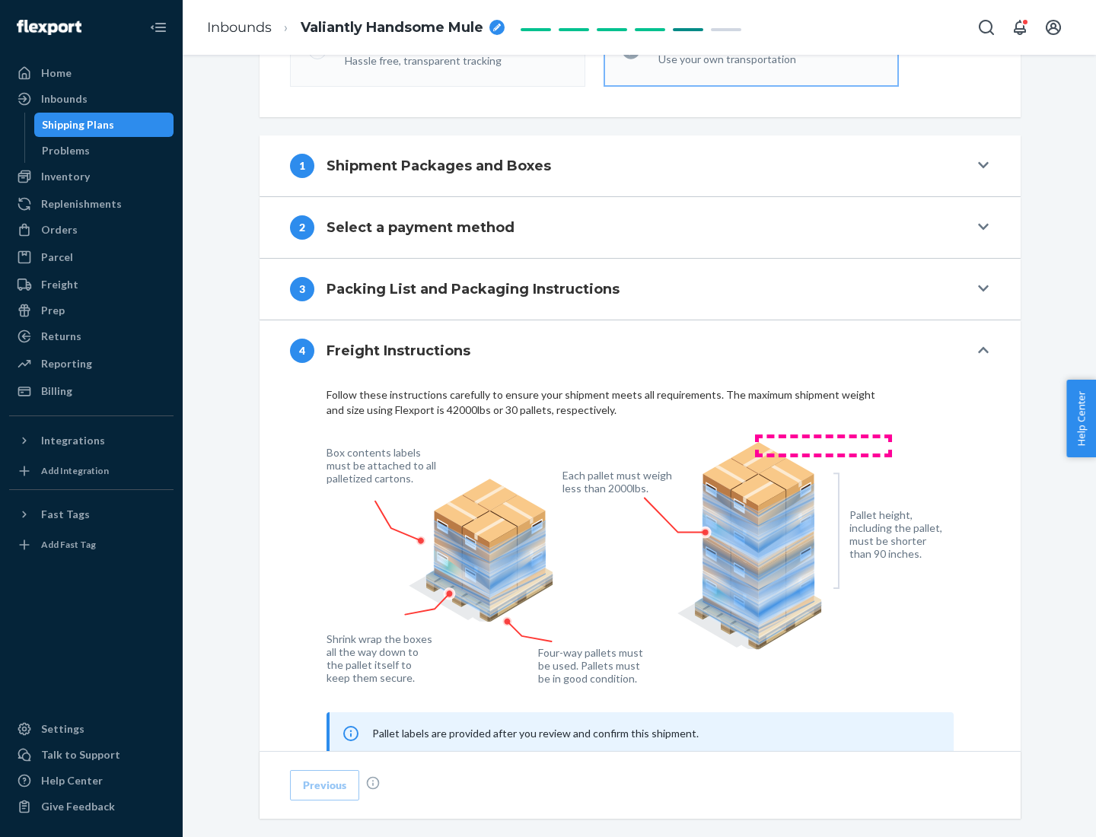
scroll to position [920, 0]
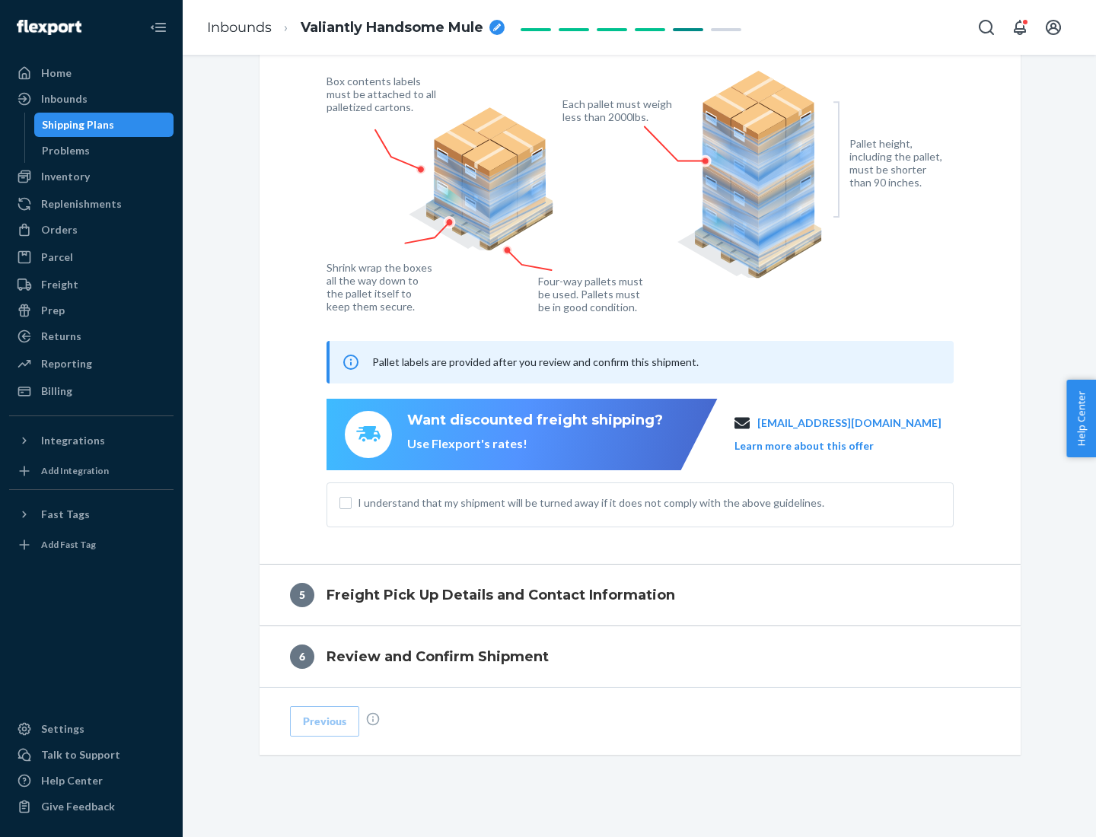
click at [823, 445] on button "Learn more about this offer" at bounding box center [804, 446] width 139 height 15
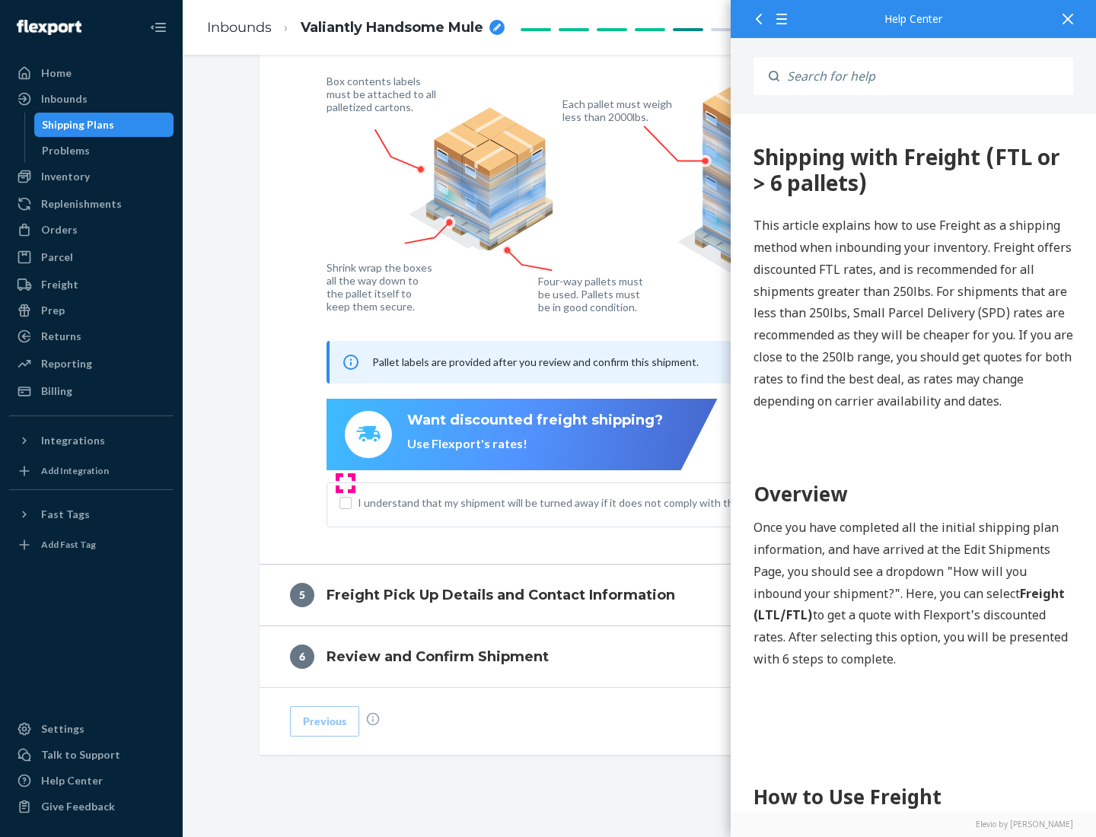
scroll to position [940, 0]
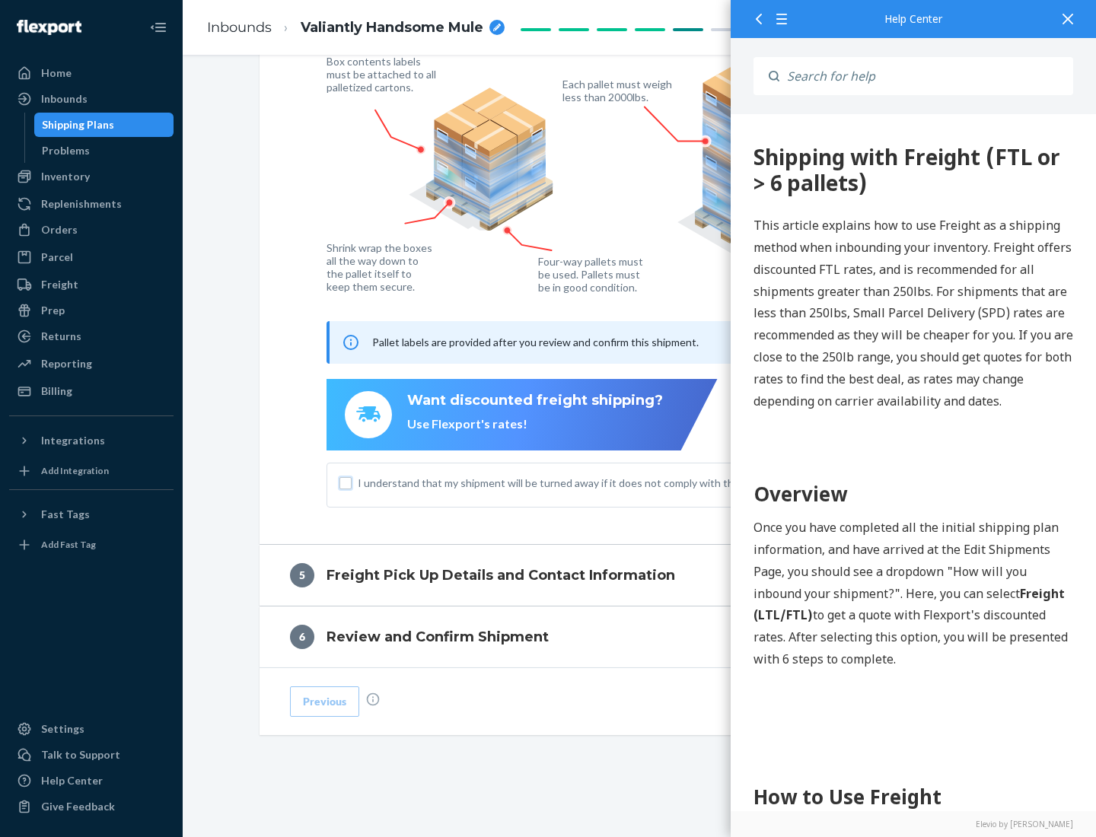
click at [346, 483] on input "I understand that my shipment will be turned away if it does not comply with th…" at bounding box center [346, 483] width 12 height 12
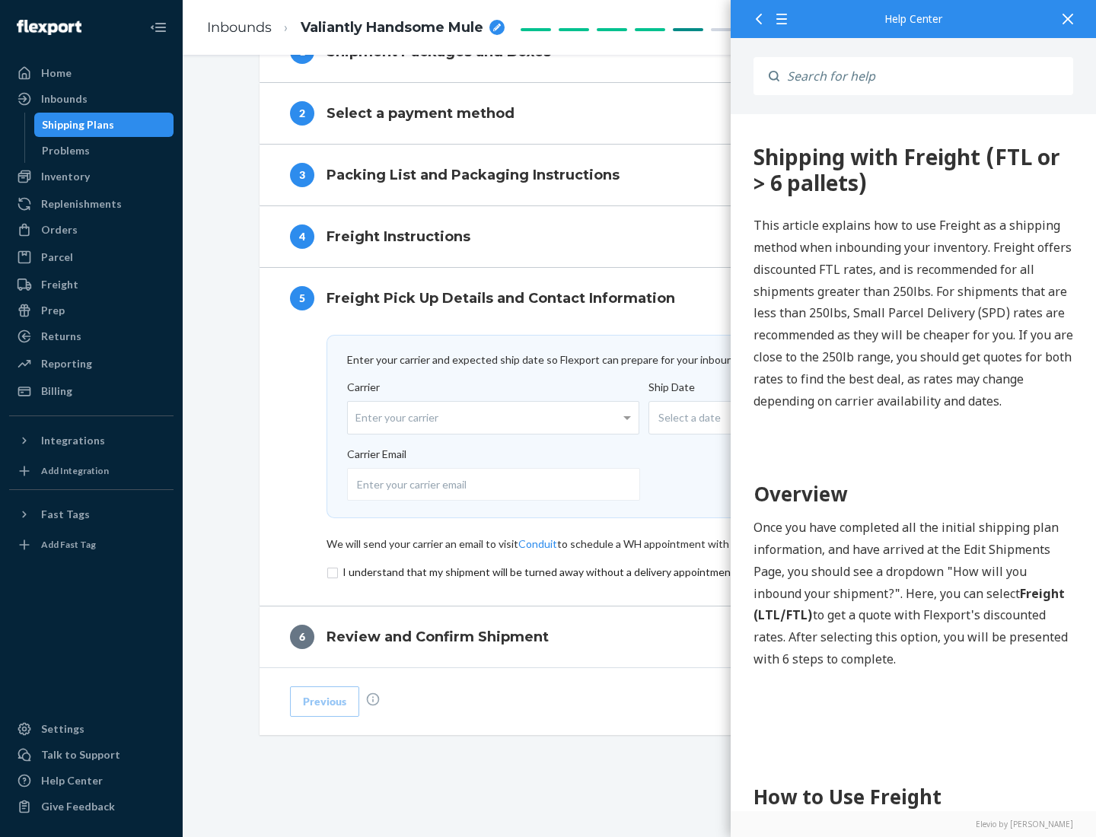
scroll to position [663, 0]
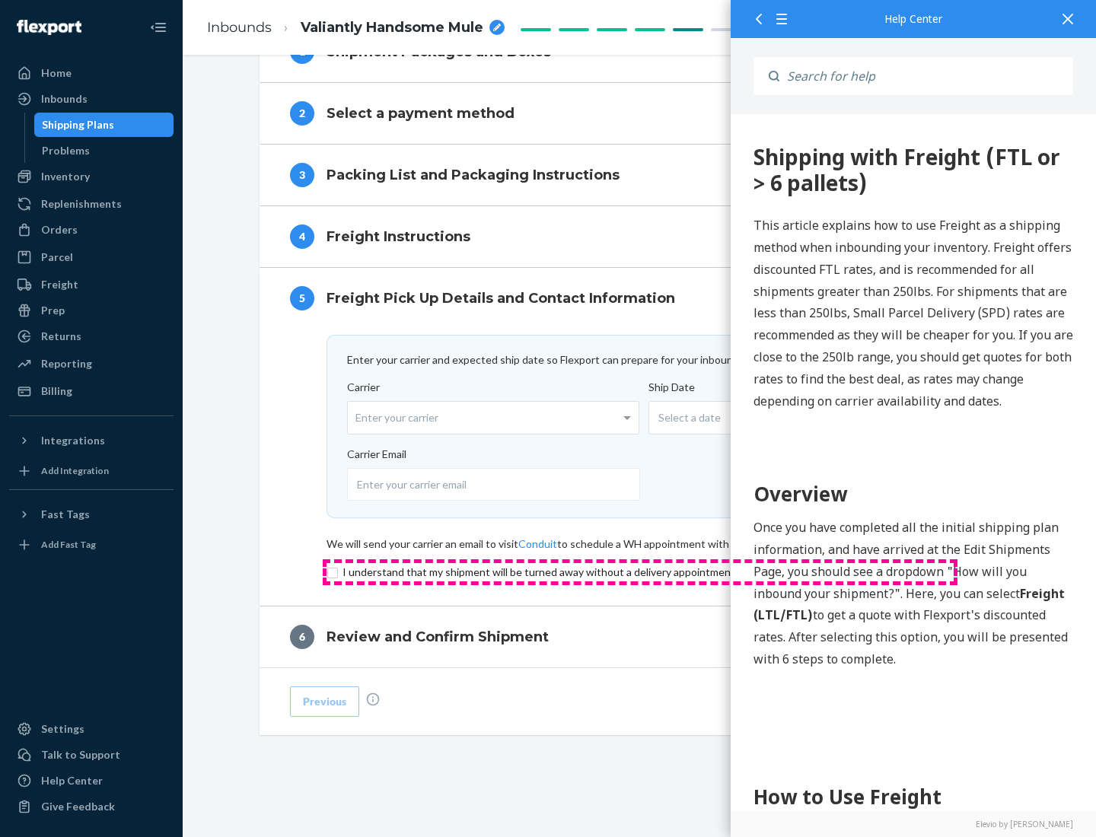
click at [640, 572] on input "checkbox" at bounding box center [640, 572] width 627 height 18
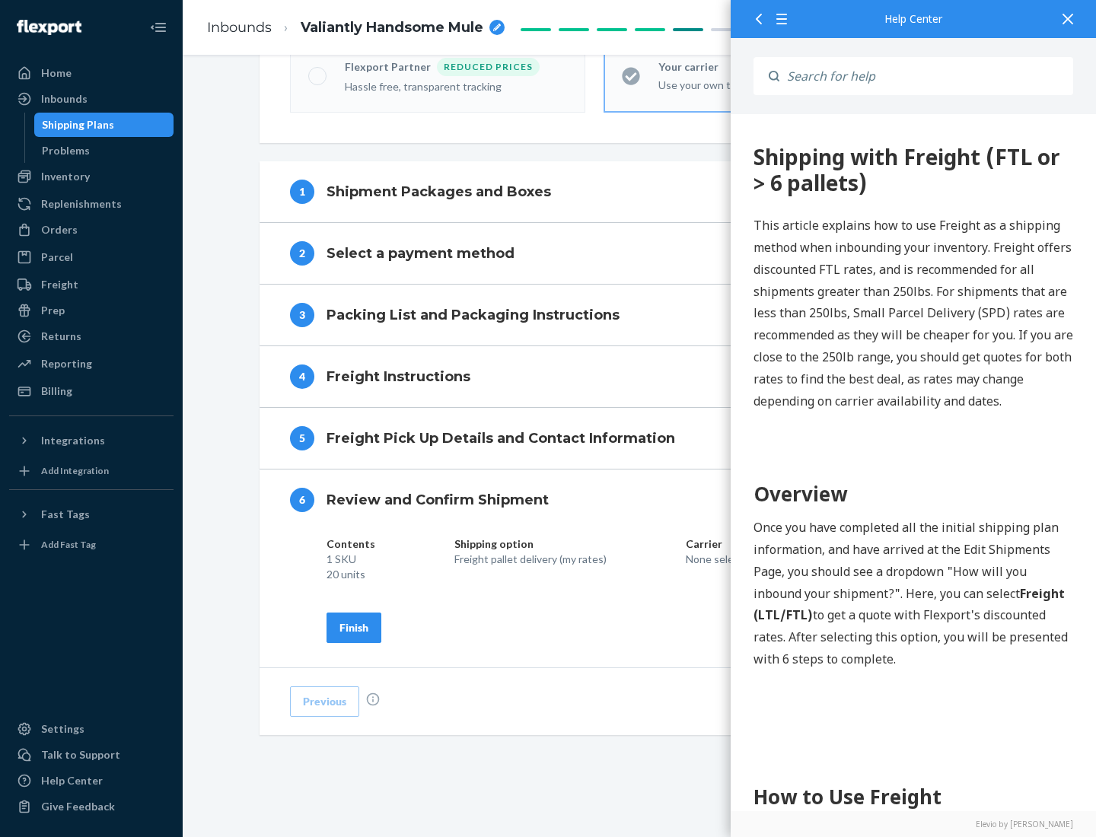
scroll to position [523, 0]
click at [354, 627] on div "Finish" at bounding box center [354, 627] width 29 height 15
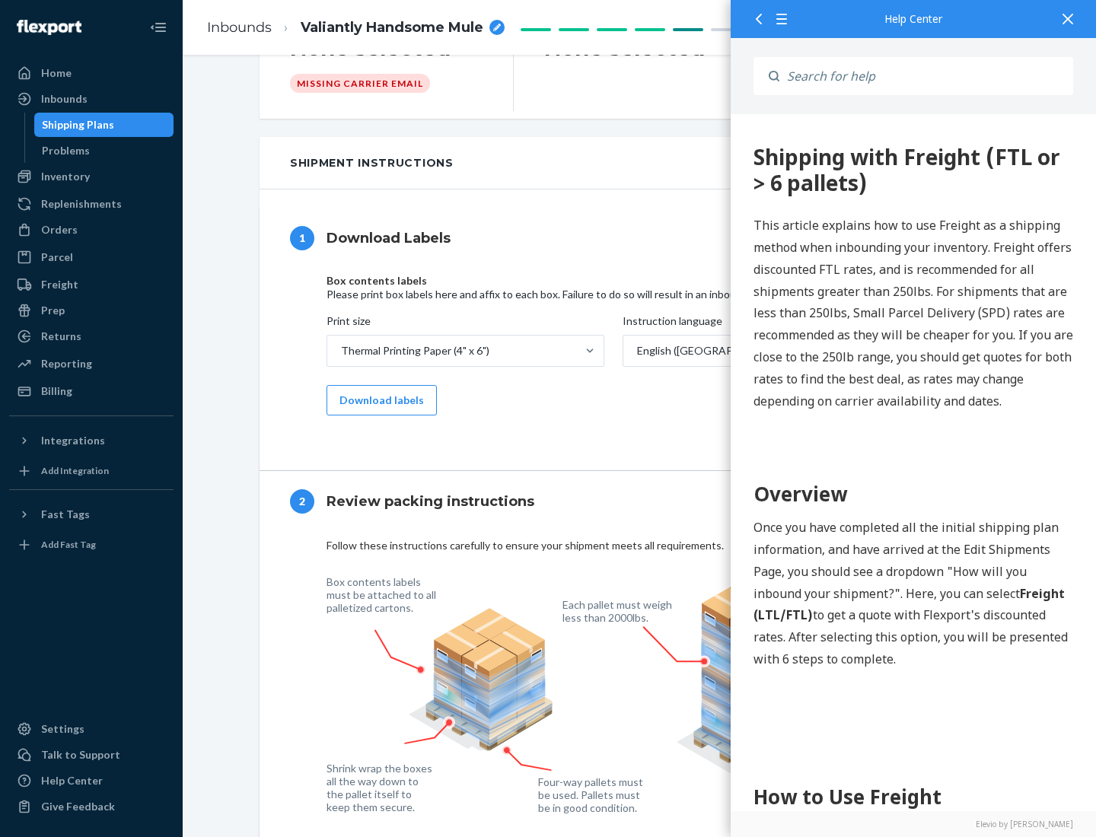
scroll to position [0, 0]
